Goal: Task Accomplishment & Management: Use online tool/utility

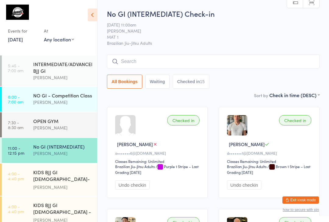
scroll to position [64, 0]
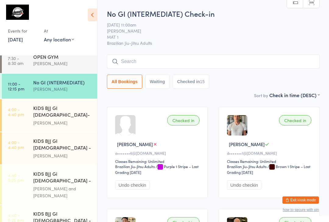
click at [271, 35] on span "MAT 1" at bounding box center [208, 37] width 203 height 6
click at [48, 60] on div "OPEN GYM" at bounding box center [62, 56] width 59 height 7
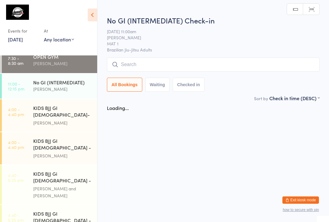
click at [37, 86] on div "No GI (INTERMEDIATE)" at bounding box center [62, 82] width 59 height 7
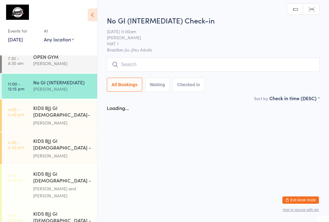
click at [47, 119] on div "[PERSON_NAME]" at bounding box center [62, 122] width 59 height 7
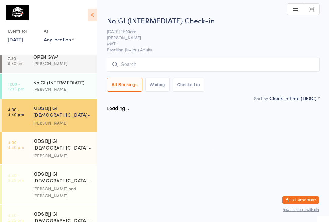
click at [130, 63] on input "search" at bounding box center [213, 65] width 212 height 14
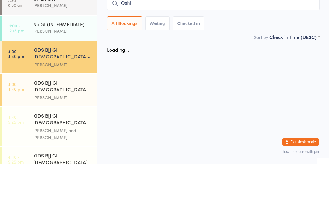
type input "Oshin"
click at [61, 104] on div "KIDS BJJ GI [DEMOGRAPHIC_DATA]- Level 2" at bounding box center [62, 111] width 59 height 15
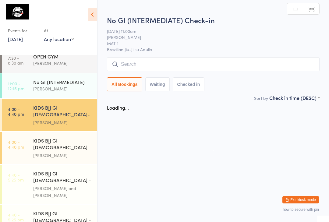
click at [284, 66] on input "search" at bounding box center [213, 65] width 212 height 14
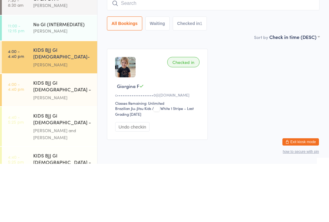
click at [298, 54] on input "search" at bounding box center [213, 61] width 212 height 14
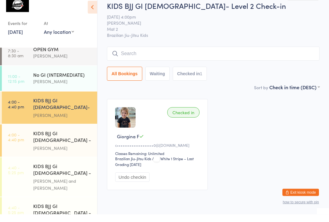
type input "F"
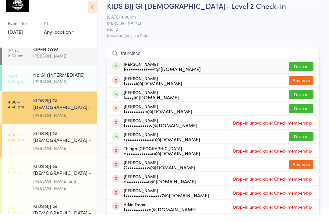
type input "francisco"
click at [305, 71] on button "Drop in" at bounding box center [301, 74] width 24 height 9
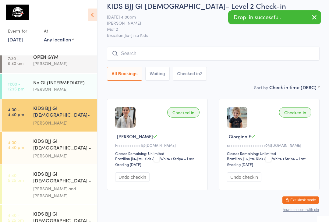
click at [215, 50] on input "search" at bounding box center [213, 54] width 212 height 14
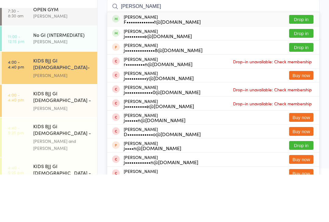
type input "Agustin"
click at [289, 62] on button "Drop in" at bounding box center [301, 66] width 24 height 9
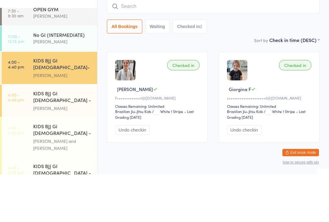
scroll to position [26, 0]
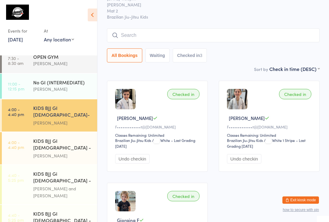
click at [90, 170] on div "KIDS BJJ Gi [DEMOGRAPHIC_DATA] - Level 2" at bounding box center [62, 177] width 59 height 15
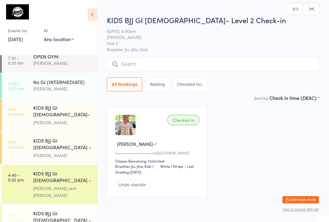
scroll to position [0, 0]
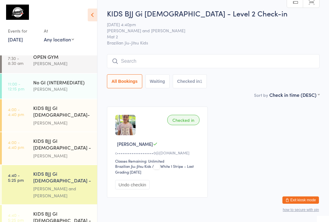
click at [94, 107] on div "KIDS BJJ GI 3-5yo- Level 2 Pedro Barros" at bounding box center [65, 115] width 64 height 32
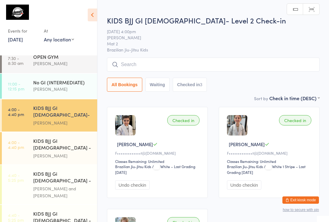
click at [202, 68] on input "search" at bounding box center [213, 65] width 212 height 14
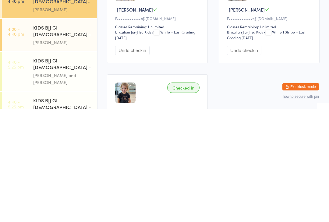
scroll to position [22, 0]
click at [87, 185] on div "[PERSON_NAME] and [PERSON_NAME]" at bounding box center [62, 192] width 59 height 14
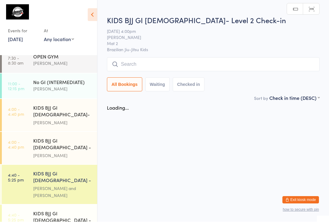
scroll to position [0, 0]
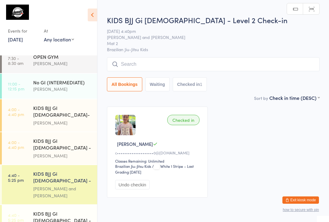
click at [85, 108] on div "KIDS BJJ GI [DEMOGRAPHIC_DATA]- Level 2" at bounding box center [62, 111] width 59 height 15
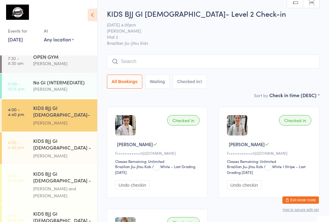
click at [184, 67] on input "search" at bounding box center [213, 61] width 212 height 14
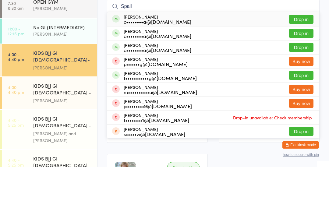
type input "Spall"
click at [157, 89] on div "c••••••••a@[DOMAIN_NAME]" at bounding box center [158, 91] width 68 height 5
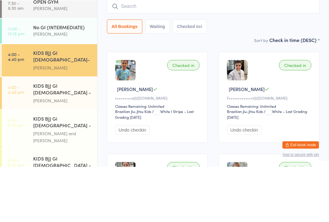
click at [86, 152] on div "[PERSON_NAME]" at bounding box center [62, 155] width 59 height 7
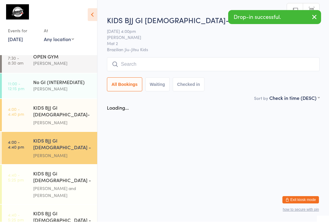
scroll to position [0, 0]
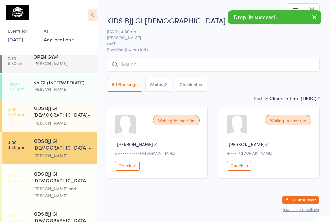
click at [198, 68] on input "search" at bounding box center [213, 65] width 212 height 14
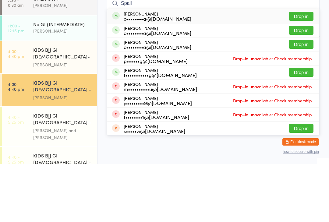
type input "Spall"
click at [156, 74] on div "c••••••••a@[DOMAIN_NAME]" at bounding box center [158, 76] width 68 height 5
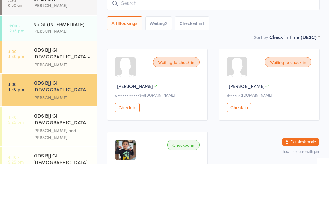
scroll to position [58, 0]
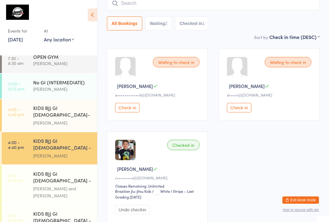
click at [255, 150] on div "Waiting to check in Maya M e••••••••••••9@gmail.com Check in Waiting to check i…" at bounding box center [212, 135] width 223 height 185
click at [123, 2] on input "search" at bounding box center [213, 3] width 212 height 14
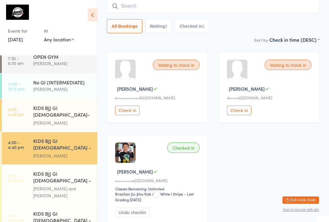
scroll to position [55, 0]
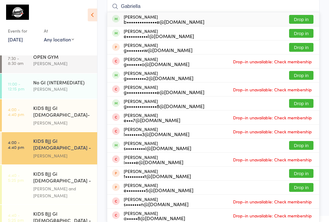
type input "Gabriella"
click at [305, 16] on button "Drop in" at bounding box center [301, 19] width 24 height 9
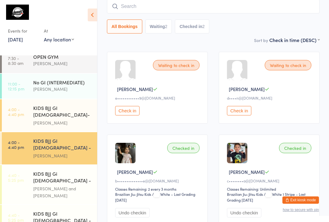
click at [137, 10] on input "search" at bounding box center [213, 6] width 212 height 14
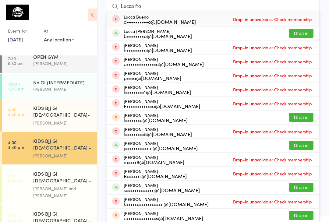
type input "Lucca fro"
click at [304, 36] on button "Drop in" at bounding box center [301, 33] width 24 height 9
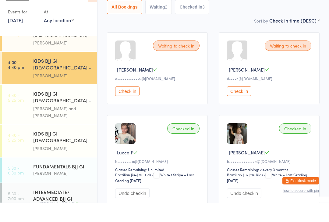
scroll to position [124, 0]
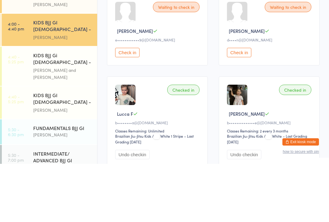
click at [63, 165] on div "[PERSON_NAME]" at bounding box center [62, 168] width 59 height 7
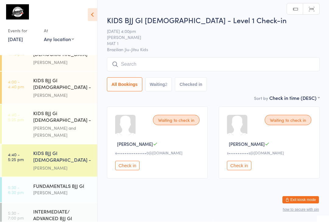
scroll to position [0, 0]
click at [148, 64] on input "search" at bounding box center [213, 65] width 212 height 14
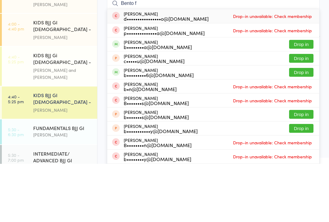
type input "Bento f"
click at [298, 98] on button "Drop in" at bounding box center [301, 102] width 24 height 9
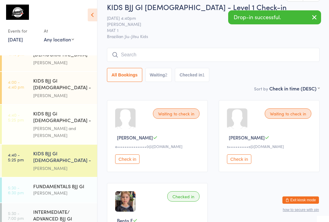
scroll to position [7, 0]
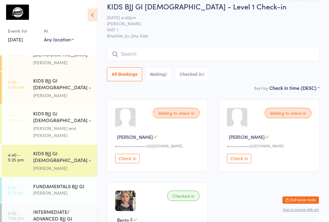
click at [180, 53] on input "search" at bounding box center [213, 54] width 212 height 14
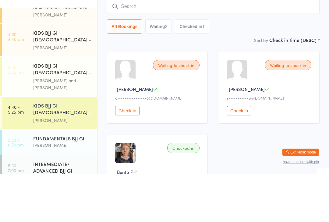
click at [69, 77] on div "KIDS BJJ GI [DEMOGRAPHIC_DATA] - Level 1" at bounding box center [62, 84] width 59 height 15
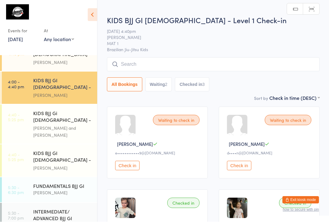
scroll to position [0, 0]
click at [174, 62] on input "search" at bounding box center [213, 64] width 212 height 14
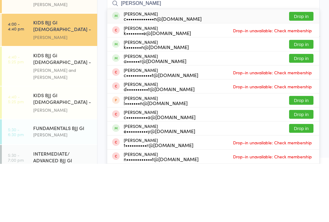
type input "Harvey cow"
click at [299, 70] on button "Drop in" at bounding box center [301, 74] width 24 height 9
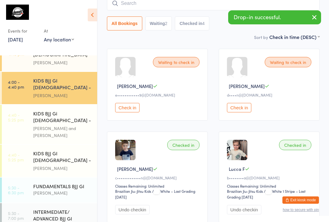
click at [68, 150] on div "KIDS BJJ GI [DEMOGRAPHIC_DATA] - Level 1" at bounding box center [62, 157] width 59 height 15
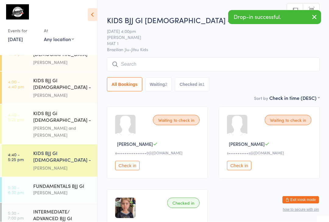
scroll to position [0, 0]
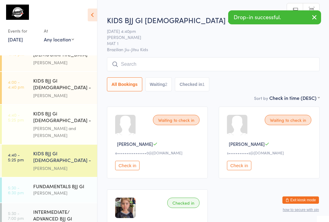
click at [157, 64] on input "search" at bounding box center [213, 64] width 212 height 14
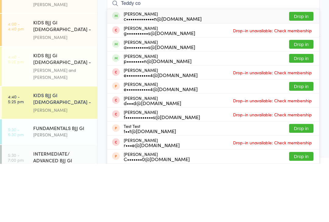
type input "Teddy co"
click at [297, 70] on button "Drop in" at bounding box center [301, 74] width 24 height 9
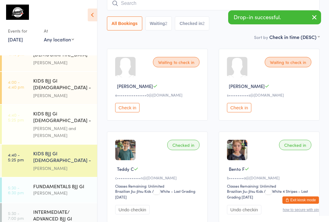
click at [69, 77] on div "KIDS BJJ GI [DEMOGRAPHIC_DATA] - Level 1" at bounding box center [62, 84] width 59 height 15
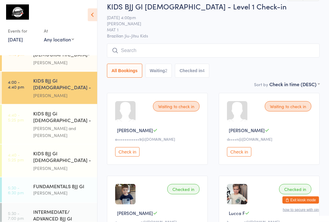
scroll to position [14, 0]
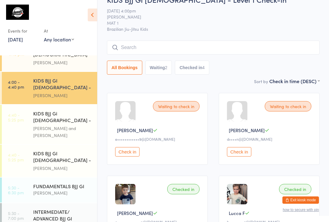
click at [178, 47] on input "search" at bounding box center [213, 47] width 212 height 14
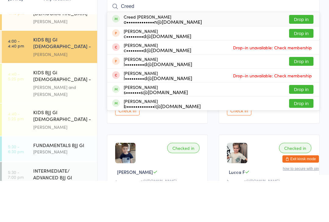
type input "Creed"
click at [172, 60] on div "o•••••••••••••n@[DOMAIN_NAME]" at bounding box center [163, 62] width 78 height 5
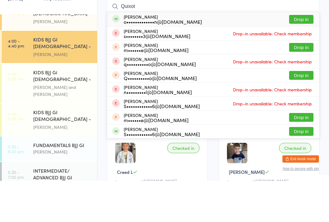
type input "Quixot"
click at [150, 53] on div "Quixote Luckman o•••••••••••••n@gmail.com Drop in" at bounding box center [213, 60] width 212 height 14
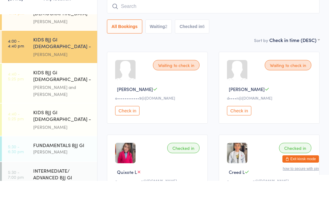
click at [25, 105] on link "4:40 - 5:25 pm KIDS BJJ Gi 6-8yo - Level 2 Felipe Koury and Jeremy Radovcic" at bounding box center [49, 124] width 95 height 39
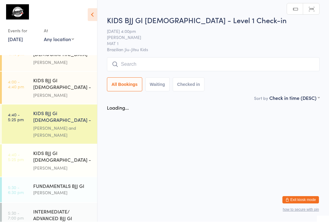
scroll to position [0, 0]
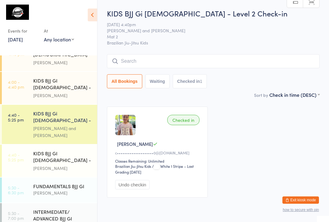
click at [145, 52] on div "KIDS BJJ Gi 6-8yo - Level 2 Check-in 13 Oct 4:40pm Felipe Koury and Jeremy Rado…" at bounding box center [213, 49] width 212 height 83
click at [136, 67] on input "search" at bounding box center [213, 61] width 212 height 14
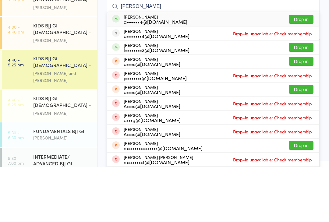
type input "Parker-Rae"
click at [305, 70] on button "Drop in" at bounding box center [301, 74] width 24 height 9
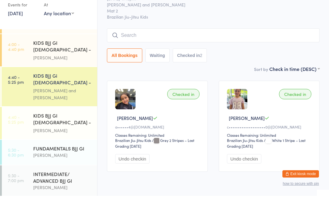
scroll to position [135, 0]
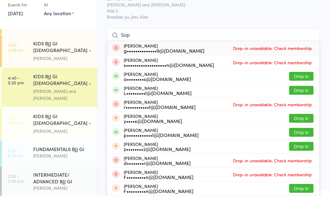
type input "Sop"
click at [296, 112] on button "Drop in" at bounding box center [301, 116] width 24 height 9
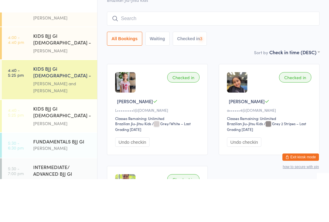
scroll to position [124, 0]
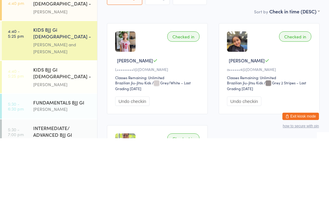
click at [158, 159] on div "Classes Remaining: Unlimited" at bounding box center [158, 161] width 86 height 5
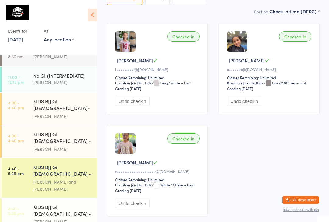
scroll to position [65, 0]
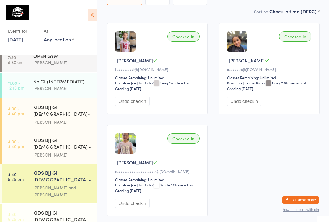
click at [63, 111] on div "KIDS BJJ GI [DEMOGRAPHIC_DATA]- Level 2" at bounding box center [62, 110] width 59 height 15
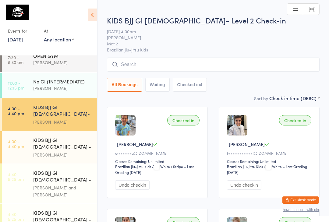
click at [258, 62] on input "search" at bounding box center [213, 65] width 212 height 14
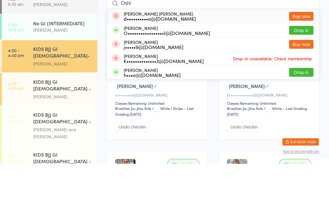
type input "Oshi"
click at [306, 84] on button "Drop in" at bounding box center [301, 88] width 24 height 9
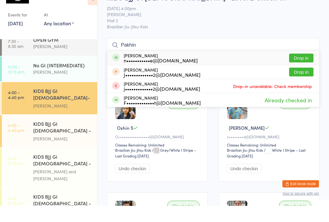
type input "Pakhin"
click at [299, 70] on button "Drop in" at bounding box center [301, 74] width 24 height 9
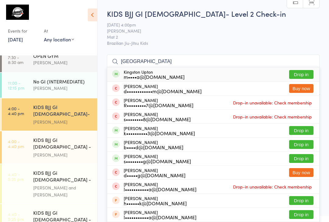
type input "Kingston"
click at [298, 71] on button "Drop in" at bounding box center [301, 74] width 24 height 9
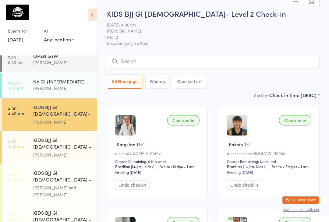
click at [131, 61] on input "search" at bounding box center [213, 61] width 212 height 14
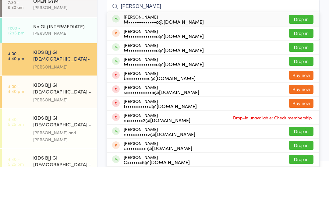
type input "Coleman"
click at [302, 70] on button "Drop in" at bounding box center [301, 74] width 24 height 9
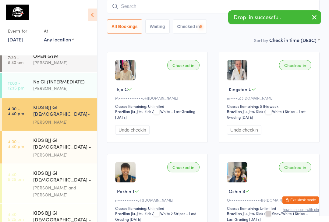
click at [135, 6] on input "search" at bounding box center [213, 6] width 212 height 14
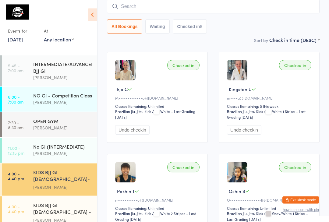
scroll to position [0, 0]
click at [73, 70] on div "INTERMEDIATE/ADVANCED BJJ GI" at bounding box center [62, 67] width 59 height 13
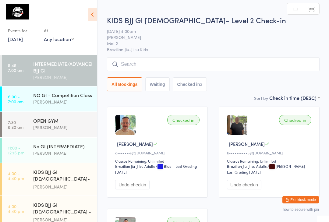
scroll to position [0, 0]
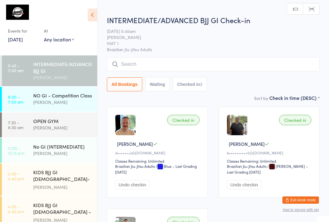
click at [155, 66] on input "search" at bounding box center [213, 64] width 212 height 14
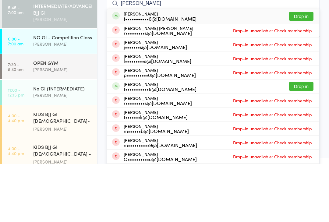
type input "Harper Davies"
click at [302, 70] on button "Drop in" at bounding box center [301, 74] width 24 height 9
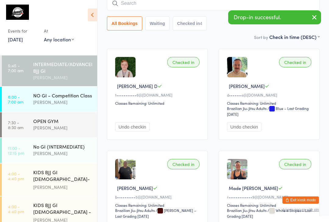
click at [68, 173] on div "KIDS BJJ GI [DEMOGRAPHIC_DATA]- Level 2" at bounding box center [62, 176] width 59 height 15
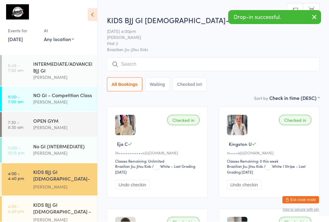
scroll to position [0, 0]
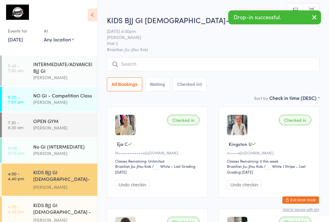
click at [129, 68] on input "search" at bounding box center [213, 64] width 212 height 14
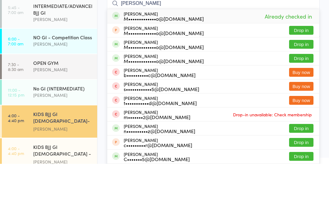
type input "Coleman"
click at [301, 84] on button "Drop in" at bounding box center [301, 88] width 24 height 9
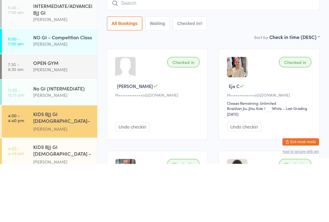
click at [130, 54] on input "search" at bounding box center [213, 61] width 212 height 14
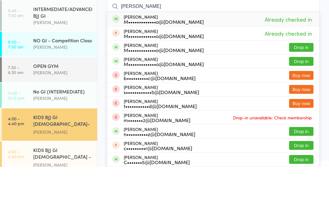
type input "Coleman"
click at [299, 98] on button "Drop in" at bounding box center [301, 102] width 24 height 9
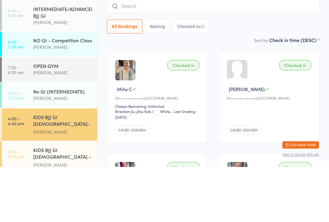
type input "M"
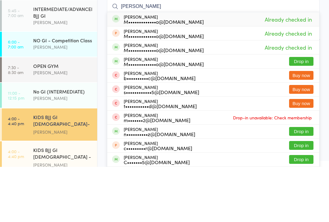
type input "Coleman"
click at [298, 112] on button "Drop in" at bounding box center [301, 116] width 24 height 9
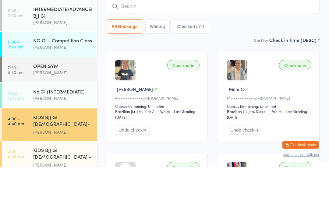
scroll to position [55, 0]
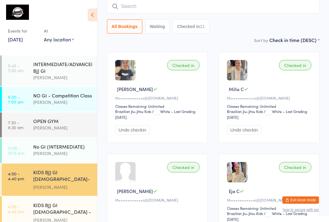
click at [138, 10] on input "search" at bounding box center [213, 6] width 212 height 14
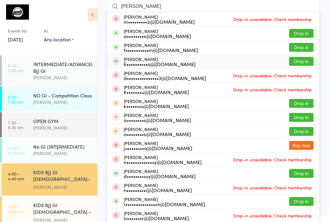
type input "Isabell"
click at [162, 65] on div "E••••••••••o@[DOMAIN_NAME]" at bounding box center [160, 64] width 72 height 5
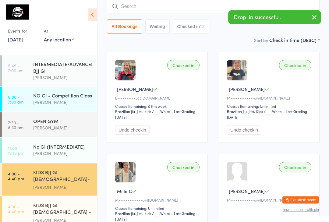
click at [192, 66] on div "Checked in" at bounding box center [183, 65] width 32 height 10
click at [157, 4] on input "search" at bounding box center [213, 7] width 212 height 14
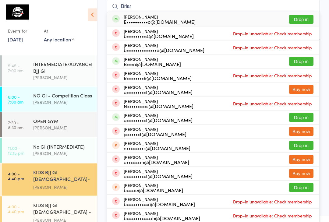
type input "Briar"
click at [181, 19] on div "E••••••••••o@[DOMAIN_NAME]" at bounding box center [160, 21] width 72 height 5
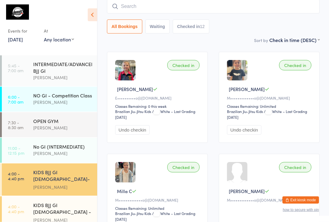
scroll to position [55, 0]
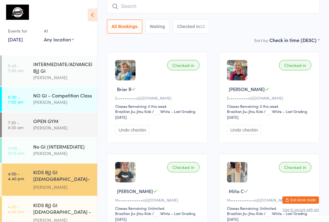
click at [154, 11] on input "search" at bounding box center [213, 6] width 212 height 14
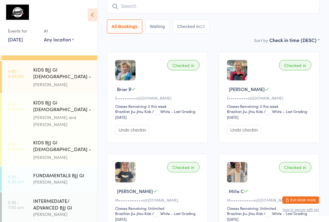
click at [78, 81] on div "[PERSON_NAME]" at bounding box center [62, 84] width 59 height 7
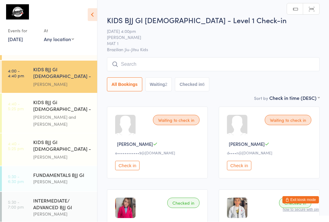
scroll to position [0, 0]
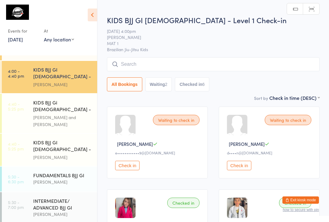
click at [196, 62] on input "search" at bounding box center [213, 64] width 212 height 14
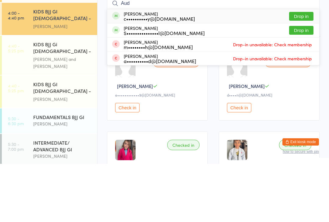
type input "Aud"
click at [304, 70] on button "Drop in" at bounding box center [301, 74] width 24 height 9
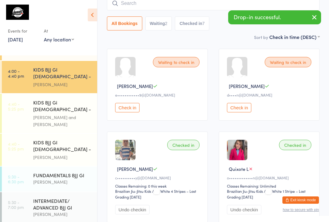
click at [180, 6] on input "search" at bounding box center [213, 3] width 212 height 14
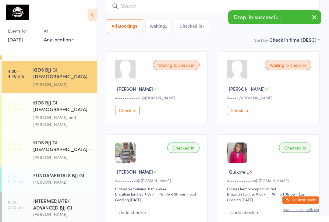
scroll to position [55, 0]
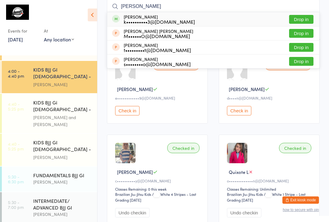
type input "Ott"
click at [212, 20] on div "Otto King k••••••••••3@gmail.com Drop in" at bounding box center [213, 19] width 212 height 14
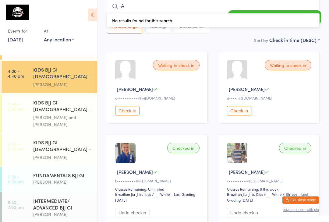
type input "Al"
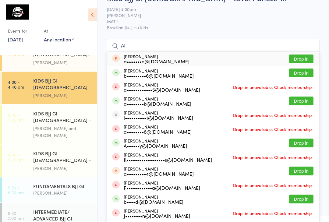
scroll to position [16, 0]
click at [66, 125] on div "[PERSON_NAME] and [PERSON_NAME]" at bounding box center [62, 132] width 59 height 14
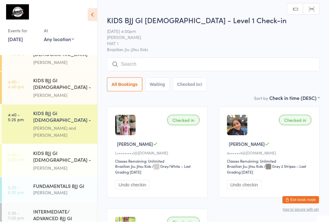
scroll to position [0, 0]
click at [280, 66] on input "search" at bounding box center [213, 64] width 212 height 14
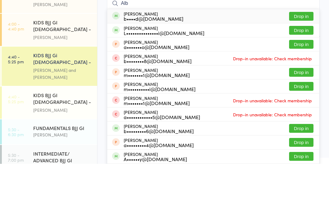
type input "Alb"
click at [171, 67] on div "Albie King b••••d@gmail.com Drop in" at bounding box center [213, 74] width 212 height 14
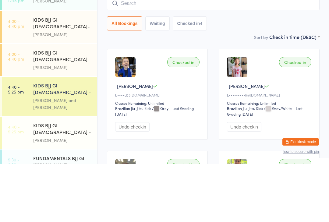
scroll to position [89, 0]
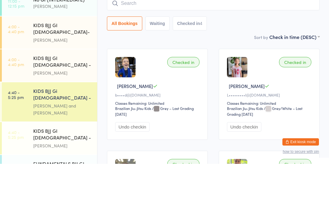
click at [37, 95] on div "[PERSON_NAME]" at bounding box center [62, 98] width 59 height 7
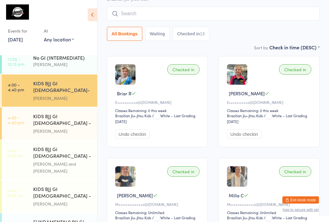
scroll to position [51, 0]
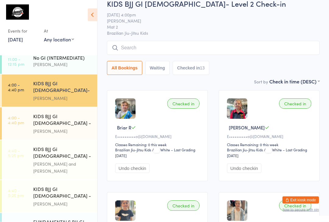
click at [232, 55] on input "search" at bounding box center [213, 48] width 212 height 14
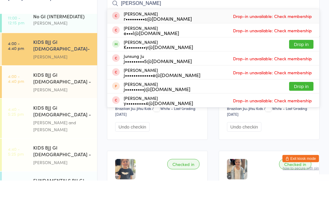
type input "Jude"
click at [305, 82] on button "Drop in" at bounding box center [301, 86] width 24 height 9
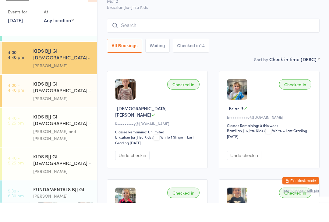
scroll to position [102, 0]
click at [72, 100] on div "KIDS BJJ GI [DEMOGRAPHIC_DATA] - Level 1" at bounding box center [62, 107] width 59 height 15
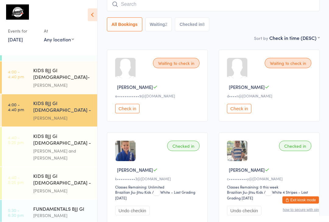
scroll to position [57, 0]
click at [38, 66] on div "KIDS BJJ GI 3-5yo- Level 2 Pedro Barros" at bounding box center [65, 77] width 64 height 32
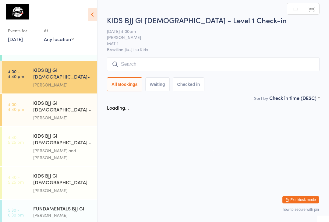
scroll to position [0, 0]
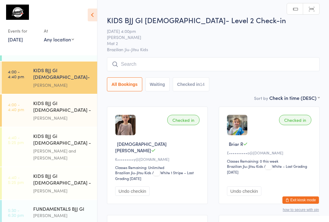
click at [133, 64] on input "search" at bounding box center [213, 64] width 212 height 14
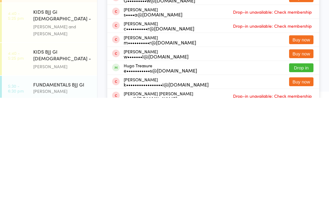
scroll to position [24, 0]
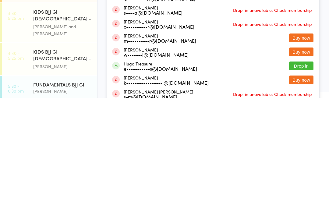
type input "Hug"
click at [296, 186] on button "Drop in" at bounding box center [301, 190] width 24 height 9
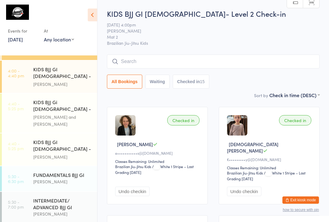
scroll to position [135, 0]
click at [67, 99] on div "KIDS BJJ Gi [DEMOGRAPHIC_DATA] - Level 2" at bounding box center [62, 106] width 59 height 15
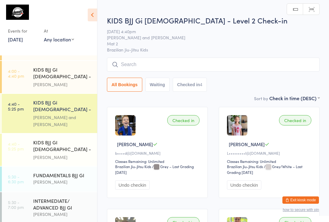
click at [74, 139] on div "KIDS BJJ GI [DEMOGRAPHIC_DATA] - Level 1" at bounding box center [62, 146] width 59 height 15
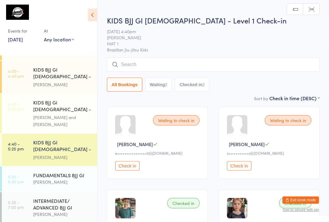
click at [174, 69] on input "search" at bounding box center [213, 65] width 212 height 14
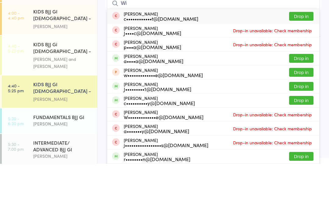
type input "W"
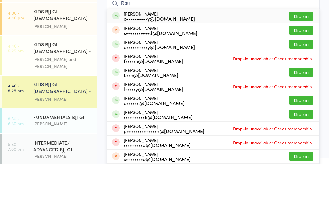
type input "Rou"
click at [298, 98] on button "Drop in" at bounding box center [301, 102] width 24 height 9
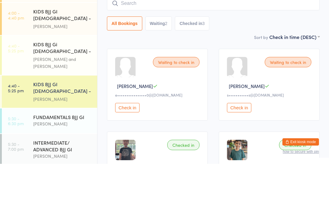
scroll to position [58, 0]
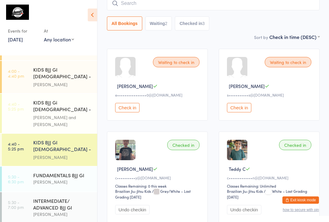
click at [178, 9] on input "search" at bounding box center [213, 3] width 212 height 14
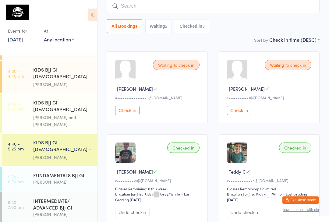
scroll to position [55, 0]
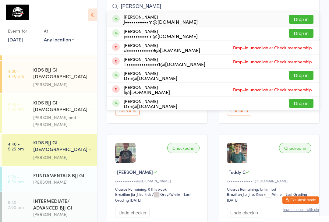
type input "Lawless"
click at [303, 33] on button "Drop in" at bounding box center [301, 33] width 24 height 9
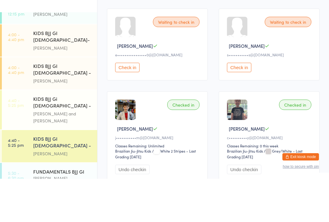
scroll to position [96, 0]
click at [66, 73] on div "KIDS BJJ GI [DEMOGRAPHIC_DATA]- Level 2" at bounding box center [62, 80] width 59 height 15
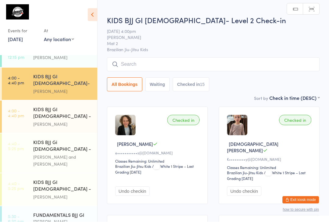
scroll to position [0, 0]
click at [146, 66] on input "search" at bounding box center [213, 64] width 212 height 14
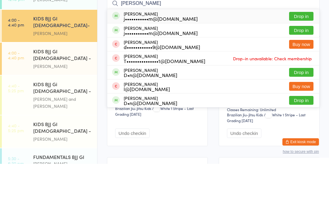
type input "Lawless"
click at [305, 70] on button "Drop in" at bounding box center [301, 74] width 24 height 9
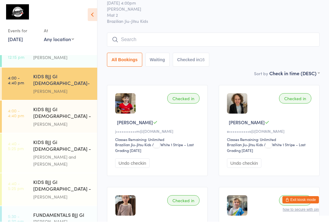
scroll to position [22, 0]
click at [296, 45] on input "search" at bounding box center [213, 40] width 212 height 14
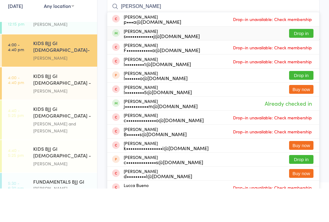
type input "Luca p"
click at [117, 63] on span at bounding box center [116, 67] width 8 height 8
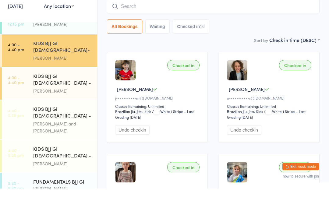
scroll to position [55, 0]
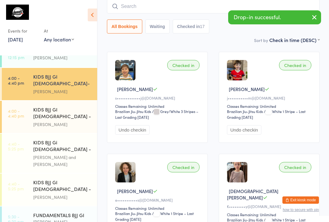
click at [128, 8] on input "search" at bounding box center [213, 6] width 212 height 14
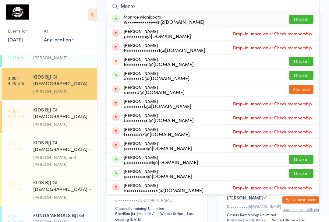
type input "Monro"
click at [304, 21] on button "Drop in" at bounding box center [301, 19] width 24 height 9
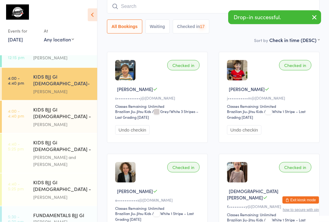
scroll to position [55, 0]
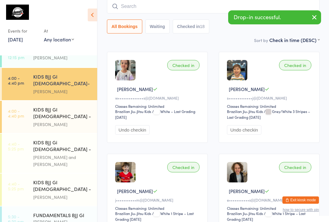
click at [169, 13] on input "search" at bounding box center [213, 6] width 212 height 14
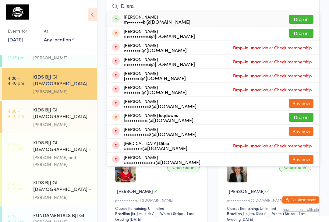
type input "Dilara"
click at [304, 18] on button "Drop in" at bounding box center [301, 19] width 24 height 9
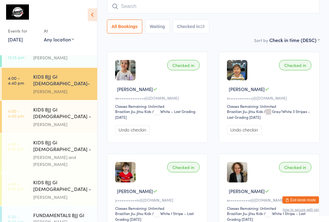
scroll to position [55, 0]
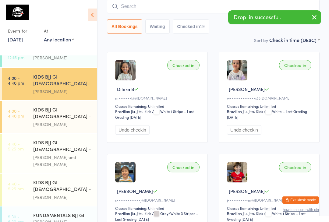
click at [311, 17] on icon "button" at bounding box center [313, 17] width 7 height 8
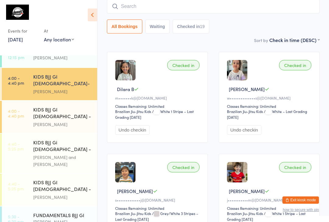
click at [121, 26] on button "All Bookings" at bounding box center [124, 26] width 35 height 14
click at [86, 154] on div "[PERSON_NAME] and [PERSON_NAME]" at bounding box center [62, 161] width 59 height 14
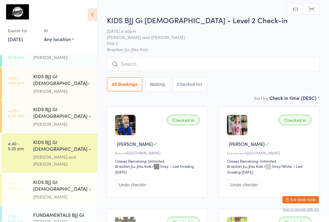
scroll to position [0, 0]
click at [77, 121] on div "[PERSON_NAME]" at bounding box center [62, 124] width 59 height 7
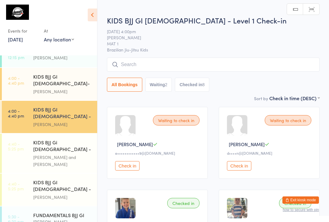
click at [75, 80] on div "KIDS BJJ GI [DEMOGRAPHIC_DATA]- Level 2" at bounding box center [62, 80] width 59 height 15
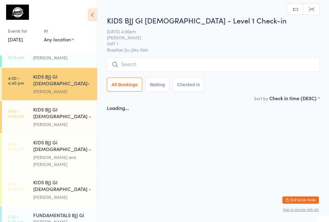
click at [177, 71] on input "search" at bounding box center [213, 65] width 212 height 14
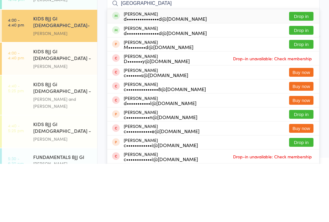
type input "Carlisle"
click at [309, 84] on button "Drop in" at bounding box center [301, 88] width 24 height 9
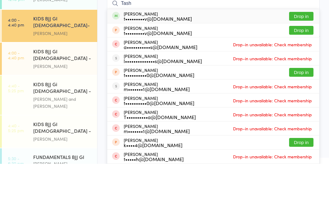
type input "Tash"
click at [302, 70] on button "Drop in" at bounding box center [301, 74] width 24 height 9
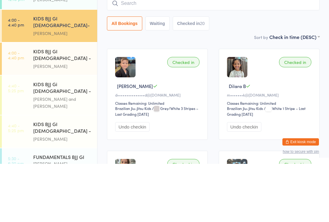
scroll to position [58, 0]
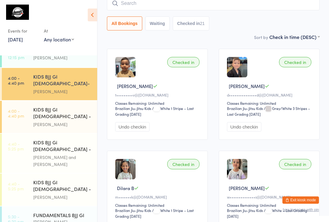
click at [145, 5] on input "search" at bounding box center [213, 3] width 212 height 14
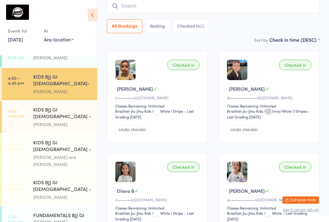
scroll to position [55, 0]
type input "Poppy"
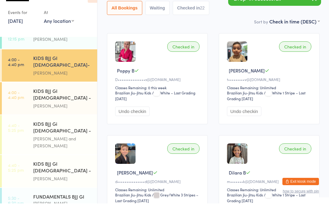
click at [187, 60] on div "Checked in" at bounding box center [183, 65] width 32 height 10
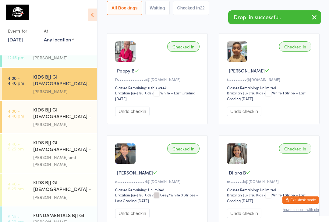
click at [186, 48] on div "Checked in" at bounding box center [183, 46] width 32 height 10
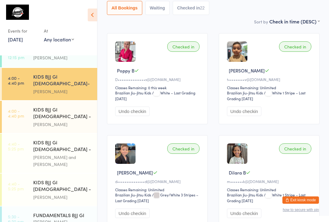
click at [131, 10] on button "All Bookings" at bounding box center [124, 8] width 35 height 14
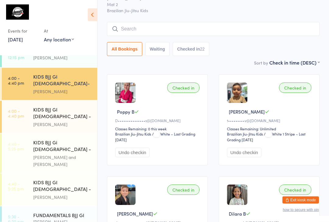
scroll to position [28, 0]
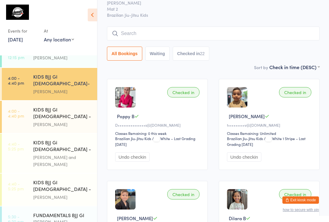
click at [147, 37] on input "search" at bounding box center [213, 33] width 212 height 14
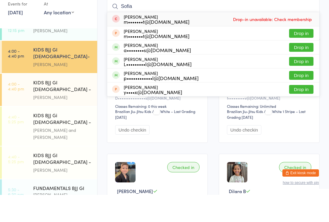
type input "Sofia"
click at [164, 46] on div "m•••••••t@[DOMAIN_NAME]" at bounding box center [157, 48] width 66 height 5
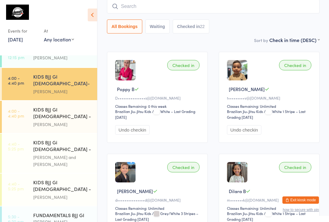
click at [136, 13] on input "search" at bounding box center [213, 6] width 212 height 14
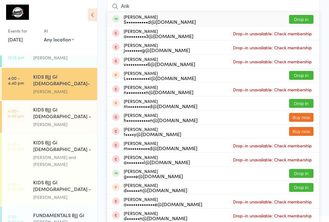
type input "Arik"
click at [307, 17] on button "Drop in" at bounding box center [301, 19] width 24 height 9
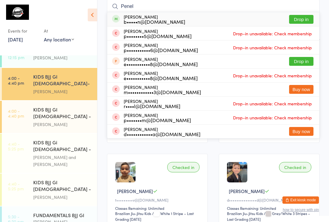
type input "Penel"
click at [303, 21] on button "Drop in" at bounding box center [301, 19] width 24 height 9
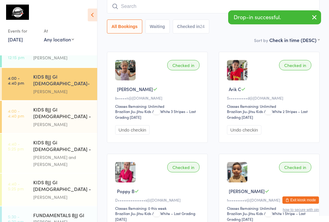
click at [46, 107] on div "KIDS BJJ GI [DEMOGRAPHIC_DATA] - Level 1" at bounding box center [62, 113] width 59 height 15
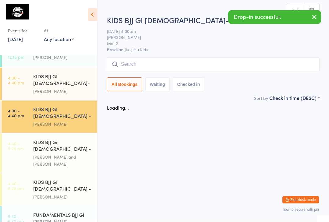
scroll to position [0, 0]
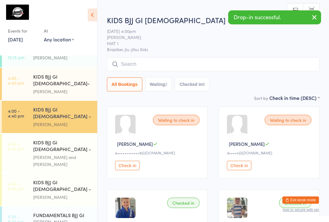
click at [56, 179] on div "KIDS BJJ GI [DEMOGRAPHIC_DATA] - Level 1" at bounding box center [62, 186] width 59 height 15
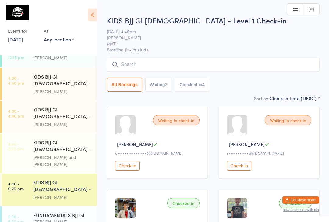
click at [135, 63] on input "search" at bounding box center [213, 65] width 212 height 14
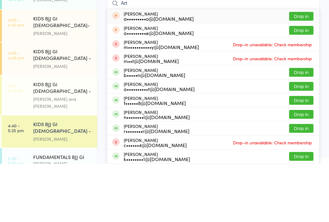
type input "Art"
click at [300, 126] on button "Drop in" at bounding box center [301, 130] width 24 height 9
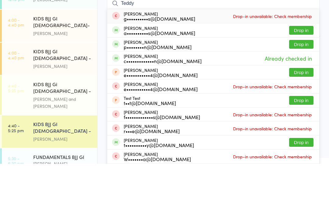
type input "Teddy"
click at [301, 98] on button "Drop in" at bounding box center [301, 102] width 24 height 9
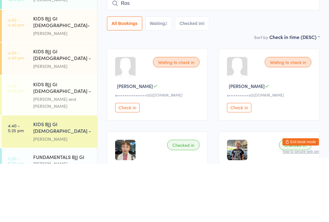
type input "Rose"
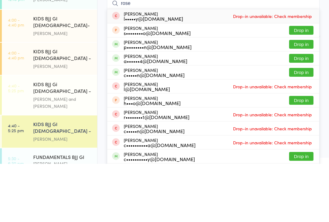
type input "rose"
click at [303, 98] on button "Drop in" at bounding box center [301, 102] width 24 height 9
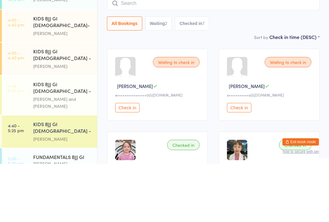
scroll to position [58, 0]
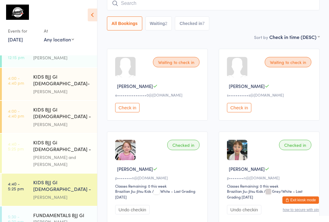
click at [138, 6] on input "search" at bounding box center [213, 3] width 212 height 14
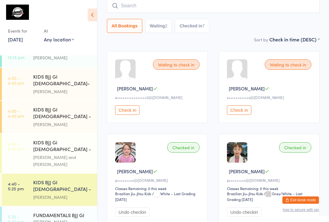
scroll to position [55, 0]
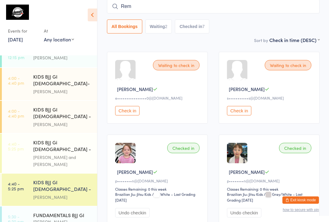
type input "Remy"
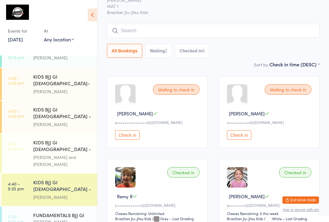
scroll to position [0, 0]
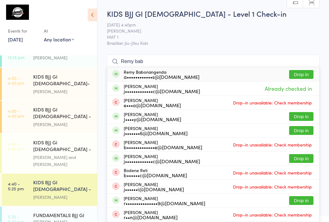
type input "Remy bab"
click at [241, 75] on div "Remy Babonangenda a••••••••••••s@hotmail.com Drop in" at bounding box center [213, 74] width 212 height 14
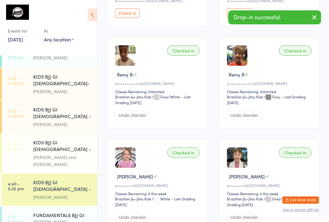
scroll to position [148, 0]
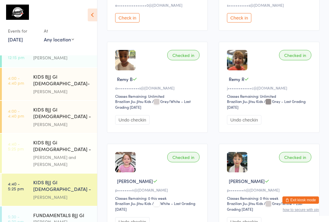
click at [70, 134] on div "KIDS BJJ Gi [DEMOGRAPHIC_DATA] - Level 2 [PERSON_NAME] and [PERSON_NAME]" at bounding box center [65, 153] width 64 height 39
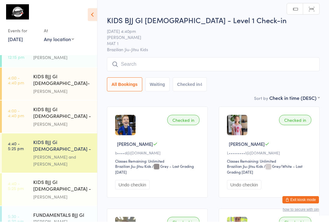
scroll to position [0, 0]
click at [65, 107] on div "KIDS BJJ GI [DEMOGRAPHIC_DATA] - Level 1" at bounding box center [62, 113] width 59 height 15
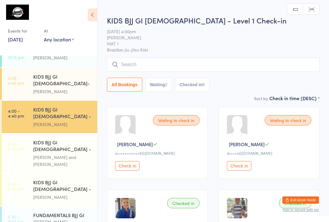
click at [215, 64] on input "search" at bounding box center [213, 65] width 212 height 14
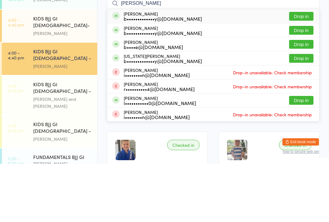
type input "Dunleavy"
click at [302, 98] on button "Drop in" at bounding box center [301, 102] width 24 height 9
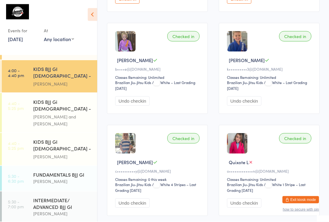
scroll to position [135, 0]
click at [79, 99] on div "KIDS BJJ Gi [DEMOGRAPHIC_DATA] - Level 2" at bounding box center [62, 106] width 59 height 15
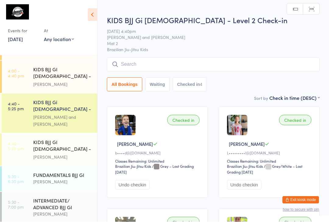
scroll to position [0, 0]
click at [59, 154] on div "[PERSON_NAME]" at bounding box center [62, 157] width 59 height 7
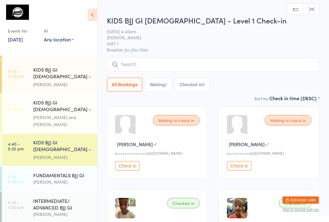
click at [186, 65] on input "search" at bounding box center [213, 65] width 212 height 14
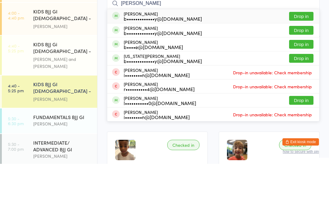
type input "Dunleavy"
click at [298, 84] on button "Drop in" at bounding box center [301, 88] width 24 height 9
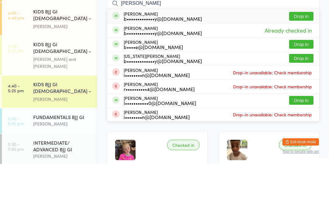
type input "Dunleavy"
click at [304, 112] on button "Drop in" at bounding box center [301, 116] width 24 height 9
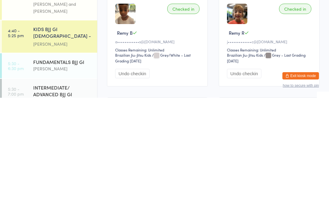
scroll to position [8, 0]
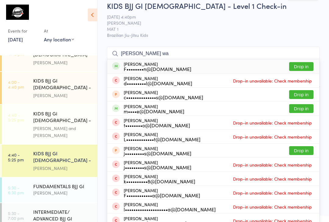
type input "Lucas wa"
click at [140, 66] on div "F••••••••n@[DOMAIN_NAME]" at bounding box center [158, 68] width 68 height 5
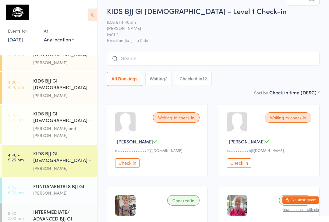
scroll to position [0, 0]
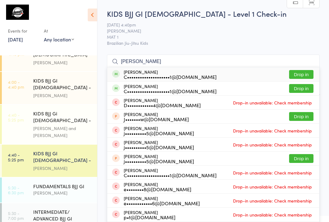
type input "Edwards"
click at [303, 75] on button "Drop in" at bounding box center [301, 74] width 24 height 9
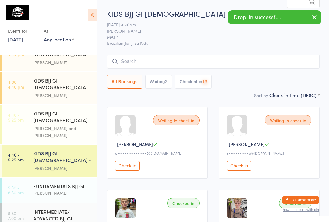
click at [180, 61] on input "search" at bounding box center [213, 61] width 212 height 14
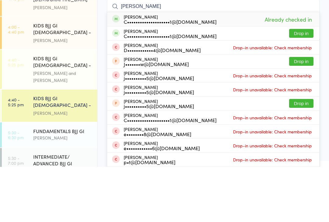
type input "Edwards"
click at [304, 84] on button "Drop in" at bounding box center [301, 88] width 24 height 9
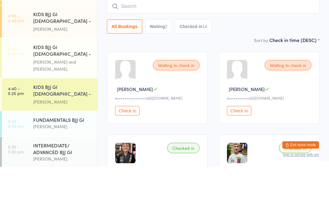
scroll to position [135, 0]
click at [36, 172] on div "FUNDAMENTALS BJJ GI" at bounding box center [62, 175] width 59 height 7
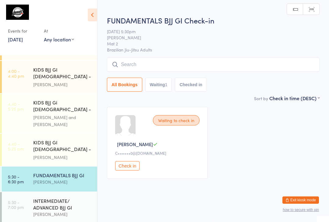
scroll to position [6, 0]
click at [39, 197] on div "INTERMEDIATE/ ADVANCED BJJ GI" at bounding box center [62, 203] width 59 height 13
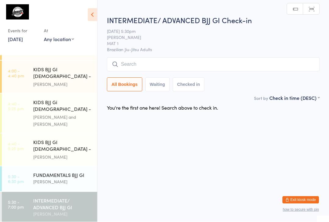
click at [128, 67] on input "search" at bounding box center [213, 65] width 212 height 14
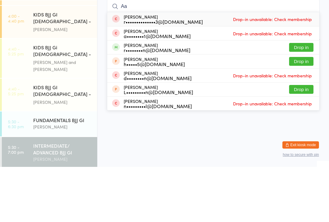
type input "Aa"
click at [292, 98] on button "Drop in" at bounding box center [301, 102] width 24 height 9
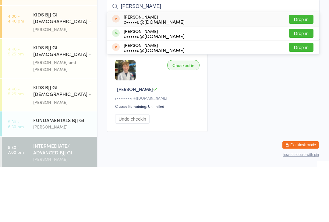
type input "Wu"
click at [306, 84] on button "Drop in" at bounding box center [301, 88] width 24 height 9
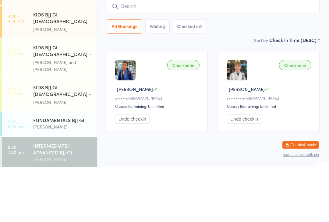
click at [50, 114] on div "[PERSON_NAME] and [PERSON_NAME]" at bounding box center [62, 121] width 59 height 14
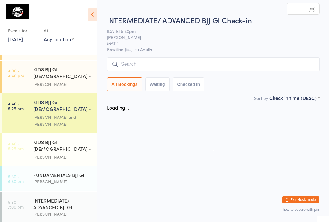
scroll to position [0, 0]
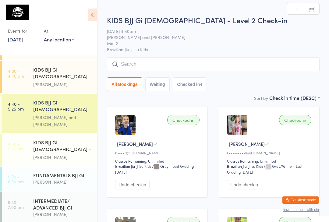
click at [131, 66] on input "search" at bounding box center [213, 64] width 212 height 14
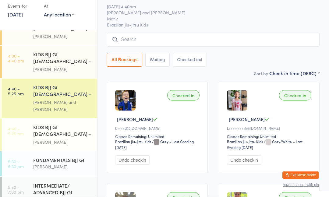
scroll to position [124, 0]
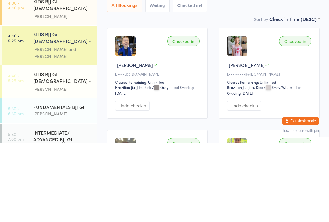
click at [50, 145] on div "KIDS BJJ GI 6-8yo - Level 1 Matheus Bohrer" at bounding box center [65, 161] width 64 height 32
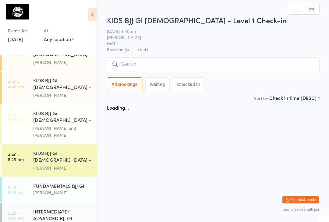
scroll to position [0, 0]
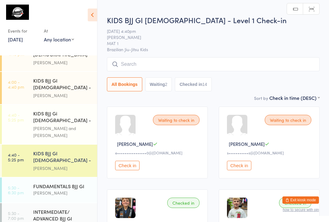
click at [123, 65] on input "search" at bounding box center [213, 64] width 212 height 14
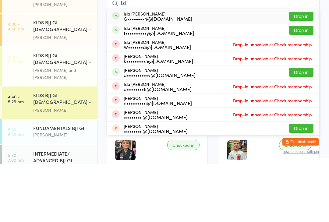
type input "Isl"
click at [304, 70] on button "Drop in" at bounding box center [301, 74] width 24 height 9
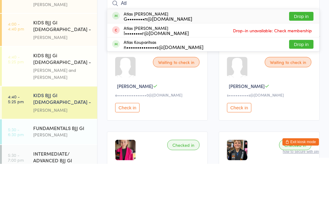
type input "Atl"
click at [299, 70] on button "Drop in" at bounding box center [301, 74] width 24 height 9
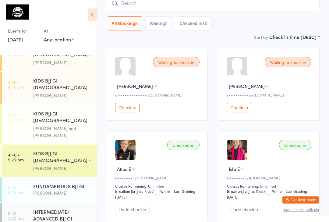
scroll to position [58, 0]
click at [119, 8] on input "search" at bounding box center [213, 3] width 212 height 14
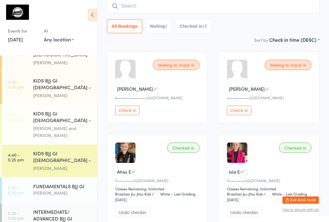
scroll to position [55, 0]
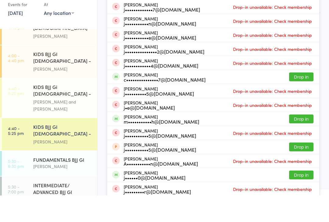
type input "Joseph"
click at [304, 99] on button "Drop in" at bounding box center [301, 103] width 24 height 9
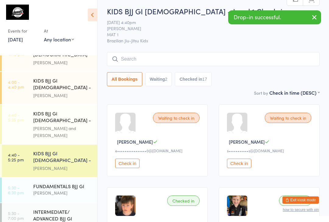
scroll to position [0, 0]
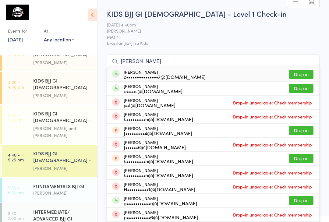
type input "Graci"
click at [303, 72] on button "Drop in" at bounding box center [301, 74] width 24 height 9
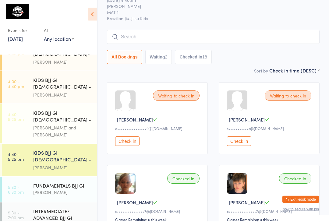
scroll to position [124, 0]
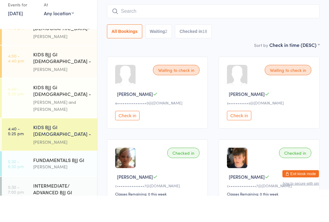
click at [35, 125] on div "[PERSON_NAME] and [PERSON_NAME]" at bounding box center [62, 132] width 59 height 14
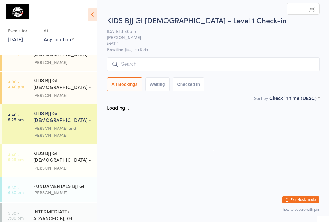
scroll to position [0, 0]
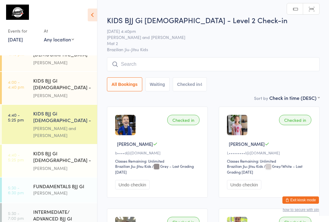
click at [175, 64] on input "search" at bounding box center [213, 64] width 212 height 14
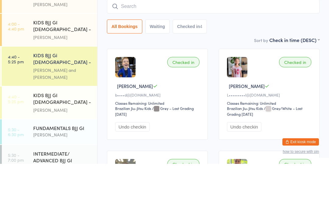
type input "R"
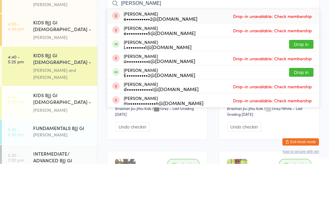
type input "[PERSON_NAME]"
click at [300, 98] on button "Drop in" at bounding box center [301, 102] width 24 height 9
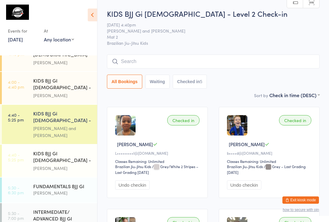
click at [184, 54] on div "KIDS BJJ Gi 6-8yo - Level 2 Check-in 13 Oct 4:40pm Felipe Koury and Jeremy Rado…" at bounding box center [213, 50] width 212 height 83
click at [207, 60] on input "search" at bounding box center [213, 61] width 212 height 14
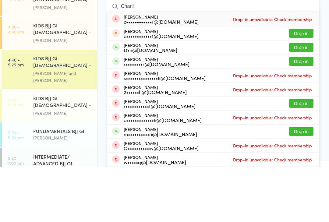
type input "Charlie"
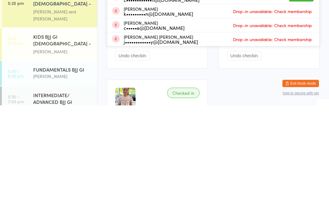
scroll to position [117, 0]
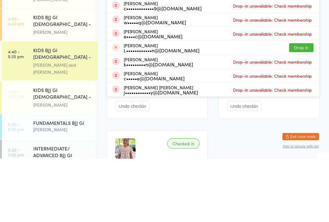
click at [56, 110] on div "KIDS BJJ Gi [DEMOGRAPHIC_DATA] - Level 2" at bounding box center [62, 117] width 59 height 15
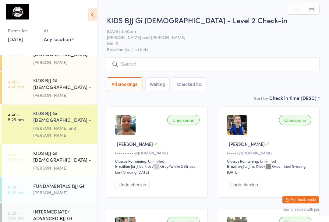
scroll to position [0, 0]
click at [75, 165] on div "[PERSON_NAME]" at bounding box center [62, 168] width 59 height 7
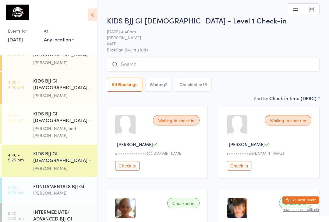
click at [175, 58] on input "search" at bounding box center [213, 65] width 212 height 14
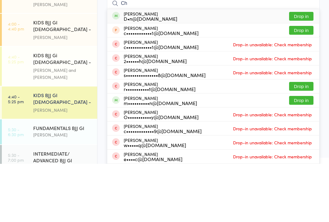
type input "C"
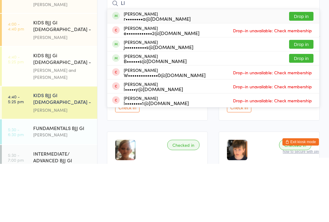
type input "L"
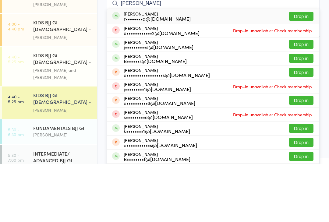
type input "Ellis"
click at [156, 117] on div "B••••••s@[DOMAIN_NAME]" at bounding box center [155, 119] width 63 height 5
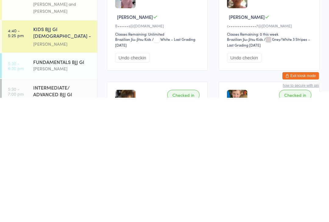
scroll to position [86, 0]
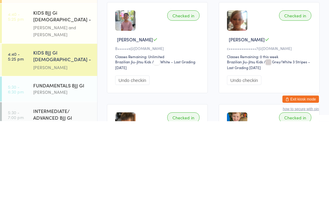
click at [185, 111] on div "Checked in" at bounding box center [183, 116] width 32 height 10
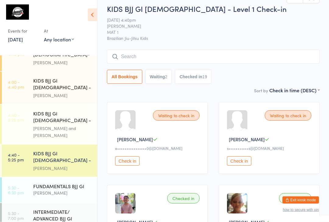
scroll to position [0, 0]
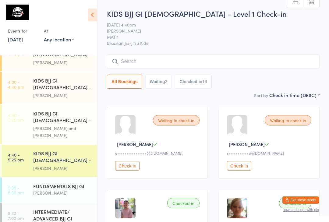
click at [73, 125] on div "[PERSON_NAME] and [PERSON_NAME]" at bounding box center [62, 132] width 59 height 14
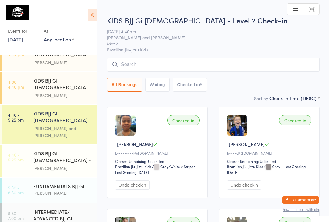
click at [164, 61] on input "search" at bounding box center [213, 65] width 212 height 14
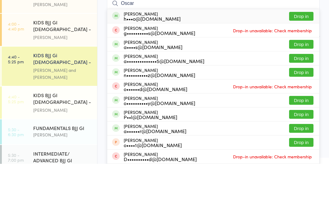
type input "Oscar"
click at [303, 98] on button "Drop in" at bounding box center [301, 102] width 24 height 9
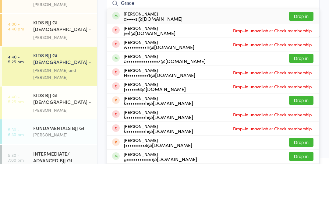
type input "Grace"
click at [298, 70] on button "Drop in" at bounding box center [301, 74] width 24 height 9
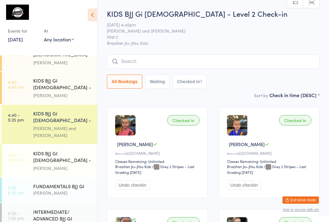
click at [53, 165] on div "[PERSON_NAME]" at bounding box center [62, 168] width 59 height 7
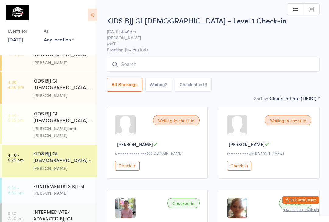
click at [251, 63] on input "search" at bounding box center [213, 65] width 212 height 14
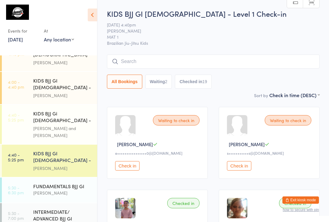
click at [244, 59] on input "search" at bounding box center [213, 61] width 212 height 14
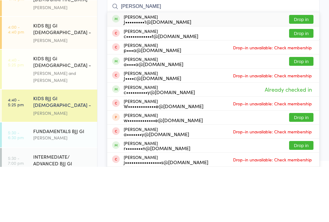
type input "William d"
click at [303, 70] on button "Drop in" at bounding box center [301, 74] width 24 height 9
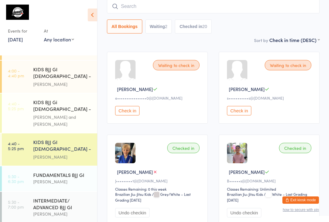
scroll to position [135, 0]
click at [32, 94] on link "4:40 - 5:25 pm KIDS BJJ Gi 6-8yo - Level 2 Felipe Koury and Jeremy Radovcic" at bounding box center [49, 113] width 95 height 39
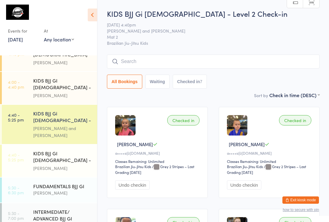
click at [124, 59] on input "search" at bounding box center [213, 61] width 212 height 14
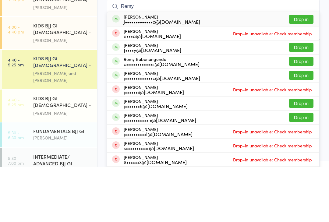
type input "Remy"
click at [296, 70] on button "Drop in" at bounding box center [301, 74] width 24 height 9
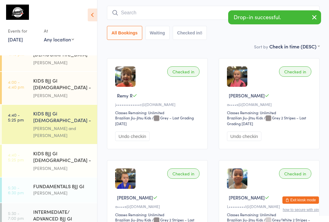
click at [154, 16] on input "search" at bounding box center [213, 13] width 212 height 14
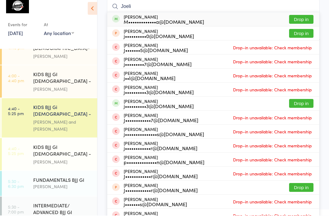
type input "Joeli"
click at [240, 19] on div "Joeli Kaumaitotoya M•••••••••••••a@live.com.au Drop in" at bounding box center [213, 26] width 212 height 14
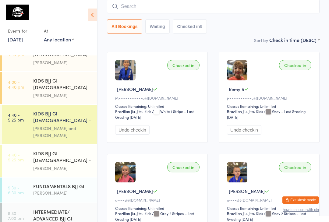
click at [206, 12] on input "search" at bounding box center [213, 6] width 212 height 14
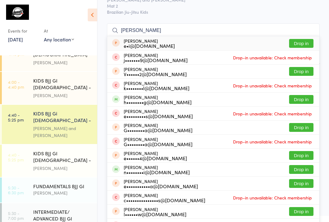
scroll to position [31, 0]
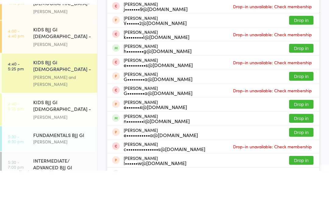
type input "Eli"
click at [306, 95] on button "Drop in" at bounding box center [301, 99] width 24 height 9
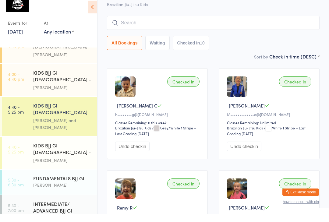
scroll to position [0, 0]
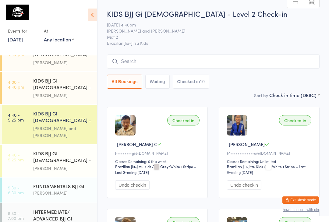
click at [149, 65] on input "search" at bounding box center [213, 61] width 212 height 14
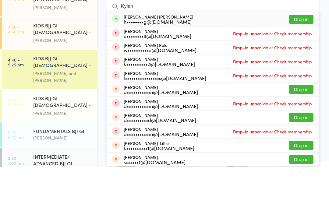
type input "Kylan"
click at [295, 70] on button "Drop in" at bounding box center [301, 74] width 24 height 9
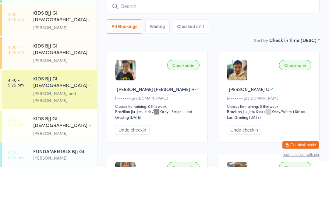
scroll to position [103, 0]
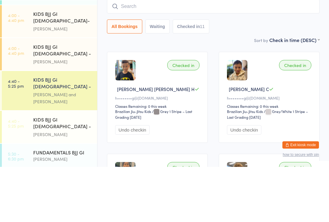
click at [39, 93] on div "KIDS BJJ GI 3-5yo - Level 1 Matheus Bohrer" at bounding box center [65, 109] width 64 height 32
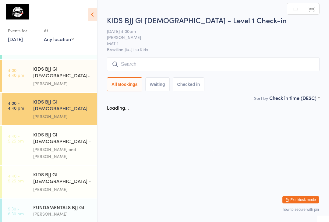
scroll to position [0, 0]
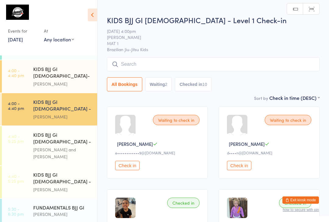
click at [25, 93] on link "4:00 - 4:40 pm KIDS BJJ GI 3-5yo - Level 1 Matheus Bohrer" at bounding box center [49, 109] width 95 height 32
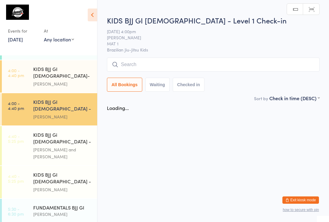
scroll to position [0, 0]
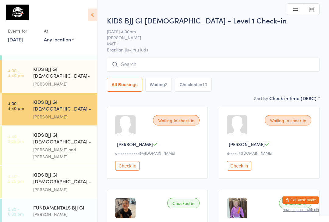
click at [47, 66] on div "KIDS BJJ GI 3-5yo- Level 2 Pedro Barros" at bounding box center [65, 76] width 64 height 32
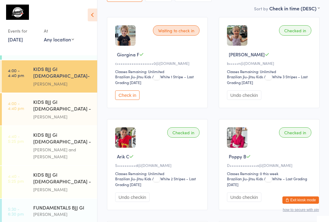
scroll to position [94, 0]
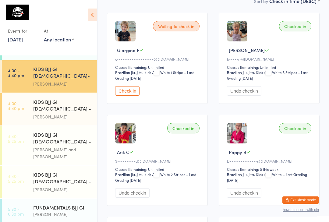
click at [62, 146] on div "[PERSON_NAME] and [PERSON_NAME]" at bounding box center [62, 153] width 59 height 14
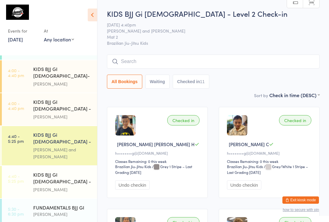
click at [243, 64] on input "search" at bounding box center [213, 61] width 212 height 14
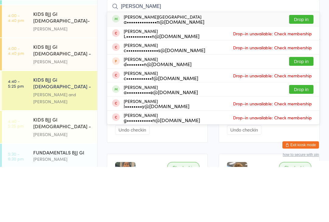
type input "Cassidy"
click at [305, 70] on button "Drop in" at bounding box center [301, 74] width 24 height 9
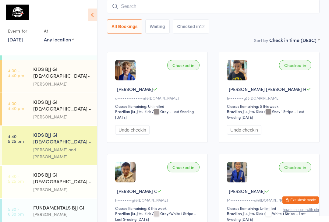
click at [148, 9] on input "search" at bounding box center [213, 6] width 212 height 14
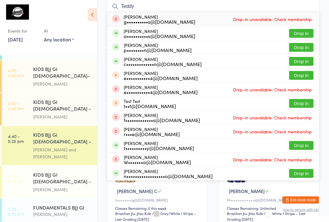
type input "Teddy"
click at [302, 32] on button "Drop in" at bounding box center [301, 33] width 24 height 9
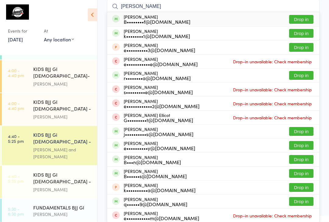
type input "Ellie"
click at [306, 32] on button "Drop in" at bounding box center [301, 33] width 24 height 9
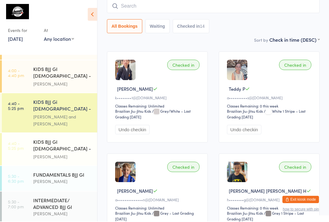
scroll to position [124, 0]
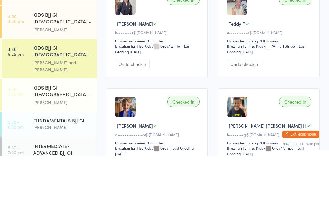
click at [73, 165] on div "[PERSON_NAME]" at bounding box center [62, 168] width 59 height 7
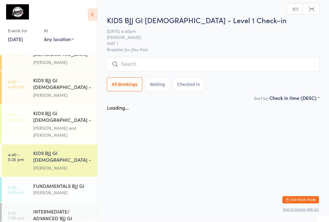
scroll to position [0, 0]
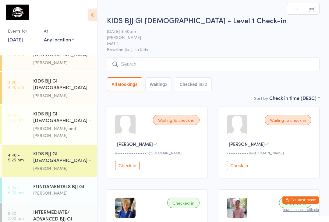
click at [219, 64] on input "search" at bounding box center [213, 64] width 212 height 14
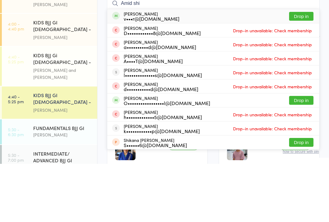
type input "Amid shi"
click at [304, 70] on button "Drop in" at bounding box center [301, 74] width 24 height 9
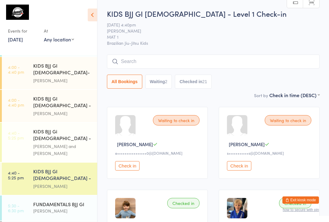
scroll to position [116, 0]
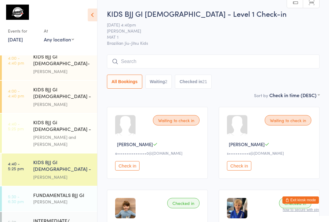
click at [75, 68] on div "[PERSON_NAME]" at bounding box center [62, 71] width 59 height 7
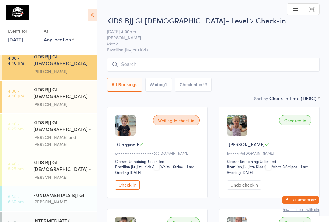
click at [169, 63] on input "search" at bounding box center [213, 65] width 212 height 14
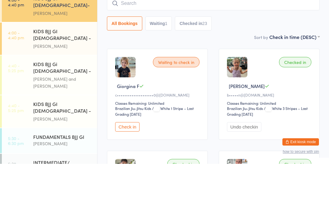
scroll to position [117, 0]
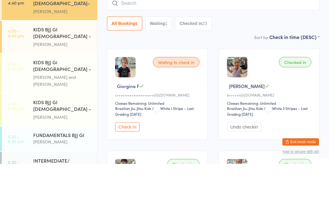
click at [64, 132] on div "[PERSON_NAME] and [PERSON_NAME]" at bounding box center [62, 139] width 59 height 14
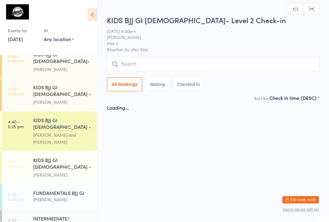
scroll to position [0, 0]
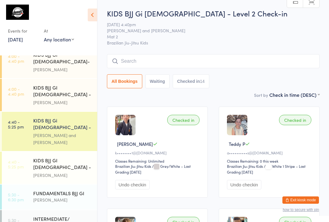
click at [205, 61] on input "search" at bounding box center [213, 61] width 212 height 14
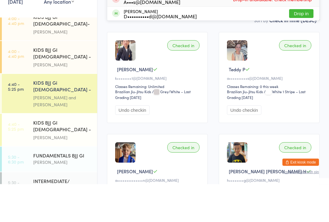
scroll to position [0, 0]
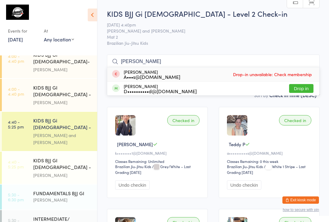
type input "Abigail"
click at [303, 89] on button "Drop in" at bounding box center [301, 88] width 24 height 9
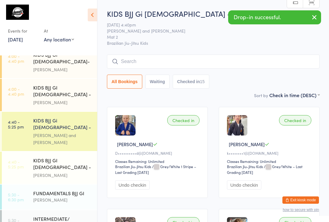
click at [68, 117] on div "KIDS BJJ Gi [DEMOGRAPHIC_DATA] - Level 2" at bounding box center [62, 124] width 59 height 15
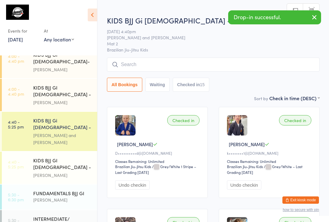
click at [169, 65] on input "search" at bounding box center [213, 65] width 212 height 14
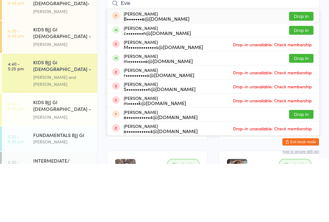
type input "Evie"
click at [307, 84] on button "Drop in" at bounding box center [301, 88] width 24 height 9
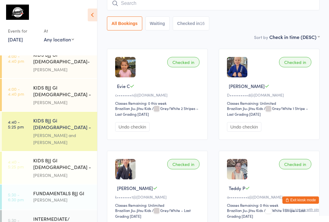
click at [81, 152] on div "KIDS BJJ GI 6-8yo - Level 1 Matheus Bohrer" at bounding box center [65, 168] width 64 height 32
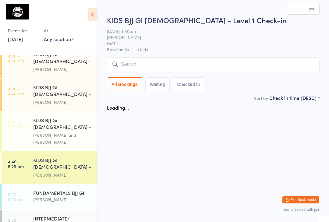
scroll to position [0, 0]
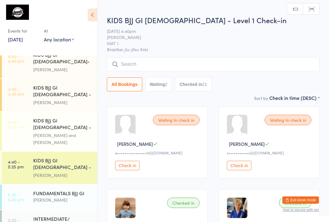
click at [211, 66] on input "search" at bounding box center [213, 64] width 212 height 14
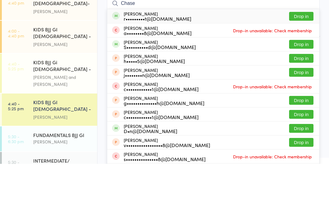
type input "Chase"
click at [304, 70] on button "Drop in" at bounding box center [301, 74] width 24 height 9
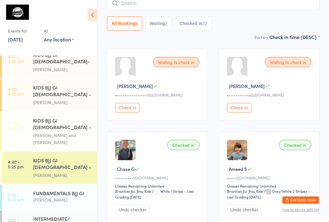
click at [75, 132] on div "[PERSON_NAME] and [PERSON_NAME]" at bounding box center [62, 139] width 59 height 14
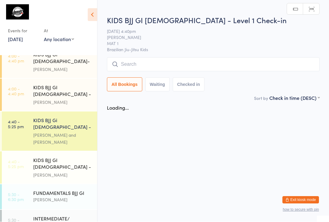
scroll to position [0, 0]
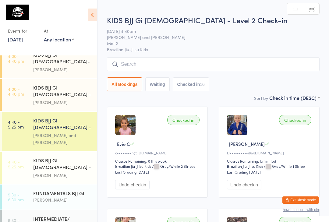
click at [256, 70] on input "search" at bounding box center [213, 64] width 212 height 14
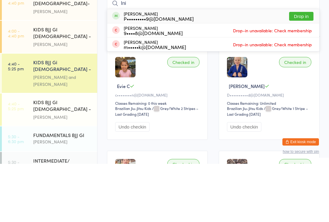
type input "Ini"
click at [299, 70] on button "Drop in" at bounding box center [301, 74] width 24 height 9
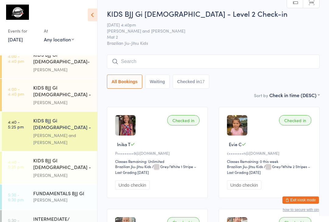
click at [154, 61] on input "search" at bounding box center [213, 61] width 212 height 14
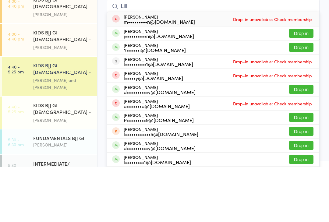
type input "Lill"
click at [301, 84] on button "Drop in" at bounding box center [301, 88] width 24 height 9
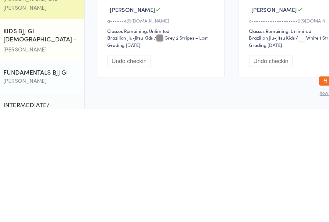
scroll to position [19, 0]
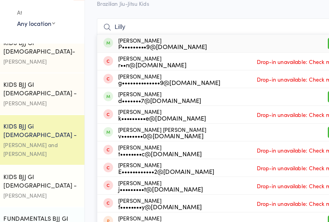
type input "Lilly"
click at [155, 48] on div "Lilly Tran P•••••••••9@gmail.com Drop in" at bounding box center [213, 55] width 212 height 14
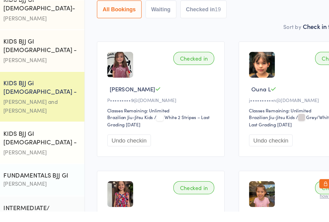
click at [167, 96] on div "Checked in" at bounding box center [183, 101] width 32 height 10
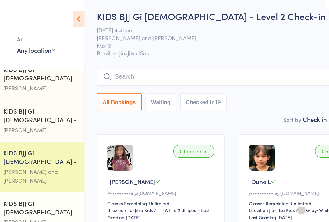
scroll to position [0, 0]
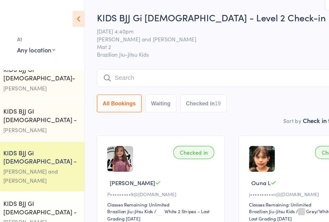
click at [116, 58] on input "search" at bounding box center [213, 61] width 212 height 14
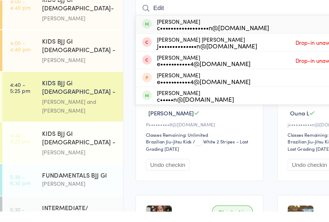
type input "Edit"
click at [152, 69] on div "Edith Nathanson c••••••••••••••••••n@gmail.com" at bounding box center [168, 74] width 89 height 10
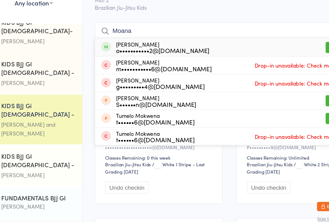
type input "Moana"
click at [124, 69] on div "Moana Chung o•••••••••••2@gmail.com" at bounding box center [161, 74] width 74 height 10
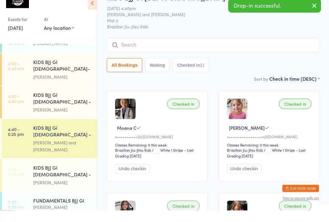
scroll to position [17, 0]
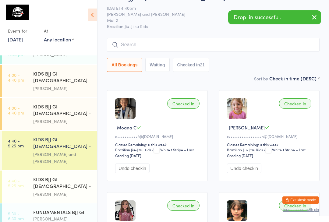
click at [178, 143] on div "Checked in Moana C o•••••••••••2@gmail.com Classes Remaining: 0 this week Brazi…" at bounding box center [157, 135] width 101 height 91
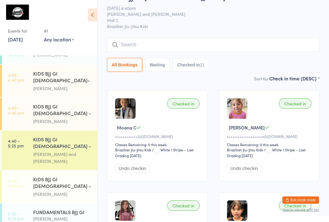
click at [152, 33] on div "KIDS BJJ Gi 6-8yo - Level 2 Check-in 13 Oct 4:40pm Felipe Koury and Jeremy Rado…" at bounding box center [213, 33] width 212 height 83
click at [149, 41] on input "search" at bounding box center [213, 45] width 212 height 14
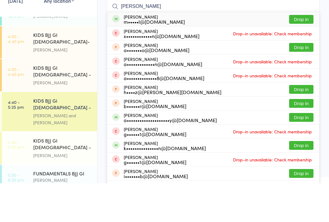
type input "Alexander Rodrigues"
click at [305, 54] on button "Drop in" at bounding box center [301, 58] width 24 height 9
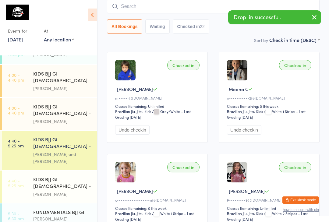
click at [181, 8] on input "search" at bounding box center [213, 6] width 212 height 14
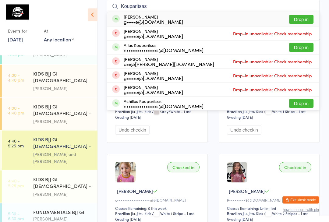
type input "Kouparitsas"
click at [306, 48] on button "Drop in" at bounding box center [301, 47] width 24 height 9
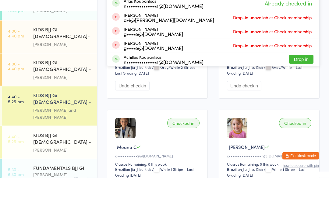
type input "Kouparitsas"
click at [305, 99] on button "Drop in" at bounding box center [301, 103] width 24 height 9
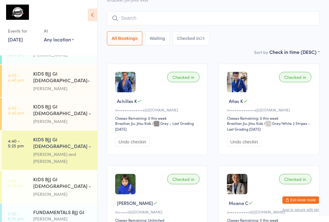
scroll to position [43, 0]
click at [223, 19] on input "search" at bounding box center [213, 19] width 212 height 14
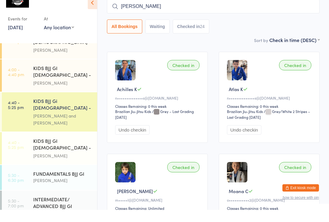
scroll to position [124, 0]
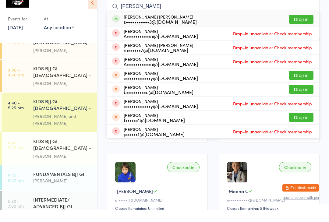
type input "Flynn"
click at [307, 27] on button "Drop in" at bounding box center [301, 31] width 24 height 9
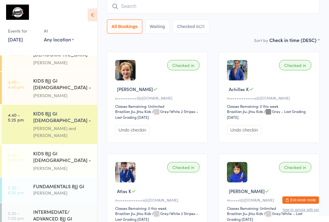
click at [148, 5] on input "search" at bounding box center [213, 6] width 212 height 14
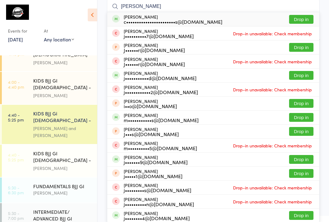
type input "James thom"
click at [301, 19] on button "Drop in" at bounding box center [301, 19] width 24 height 9
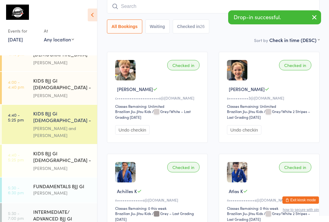
click at [160, 7] on input "search" at bounding box center [213, 6] width 212 height 14
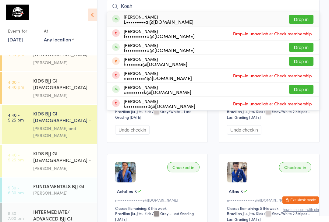
type input "Koah"
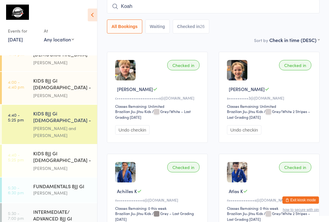
click at [66, 92] on div "[PERSON_NAME]" at bounding box center [62, 95] width 59 height 7
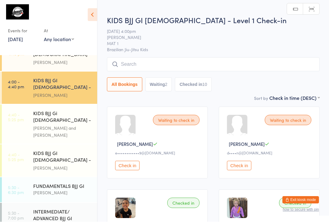
scroll to position [0, 0]
click at [210, 67] on input "search" at bounding box center [213, 64] width 212 height 14
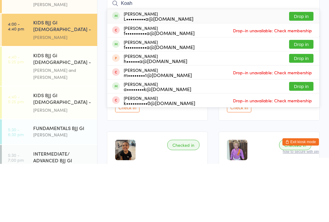
type input "Koah"
click at [295, 70] on button "Drop in" at bounding box center [301, 74] width 24 height 9
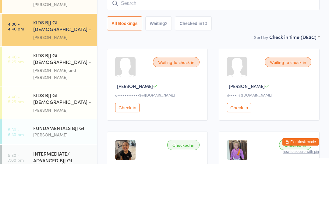
scroll to position [58, 0]
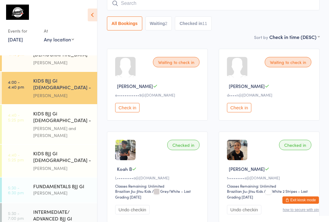
click at [156, 2] on input "search" at bounding box center [213, 3] width 212 height 14
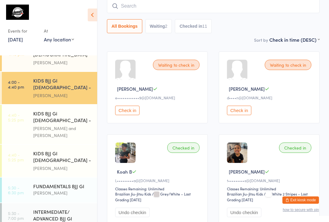
scroll to position [55, 0]
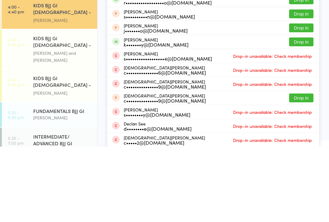
type input "Sebastian"
click at [305, 113] on button "Drop in" at bounding box center [301, 117] width 24 height 9
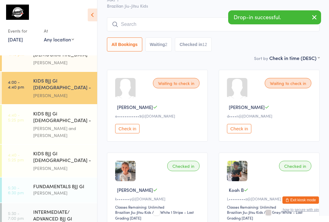
scroll to position [0, 0]
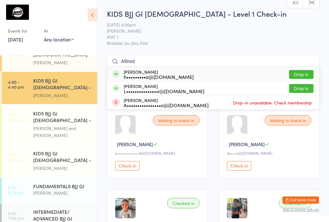
type input "Alfired"
click at [302, 74] on button "Drop in" at bounding box center [301, 74] width 24 height 9
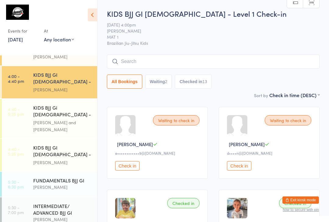
scroll to position [47, 0]
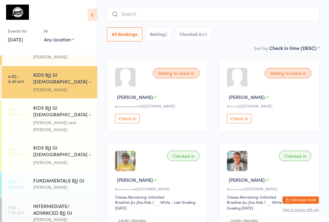
click at [41, 144] on div "KIDS BJJ GI [DEMOGRAPHIC_DATA] - Level 1" at bounding box center [62, 151] width 59 height 15
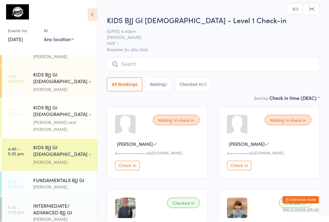
scroll to position [0, 0]
click at [153, 62] on input "search" at bounding box center [213, 64] width 212 height 14
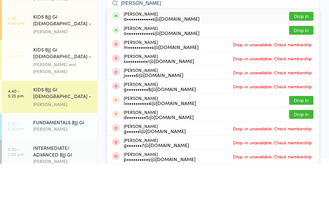
type input "[PERSON_NAME]"
click at [303, 84] on button "Drop in" at bounding box center [301, 88] width 24 height 9
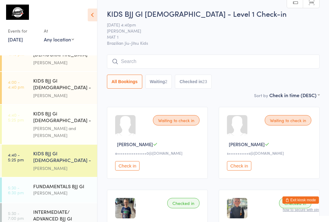
click at [151, 57] on input "search" at bounding box center [213, 61] width 212 height 14
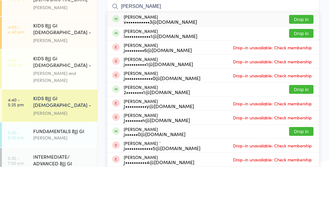
type input "Josiah"
click at [296, 70] on button "Drop in" at bounding box center [301, 74] width 24 height 9
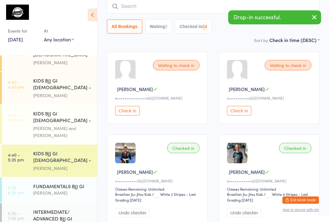
click at [139, 5] on input "search" at bounding box center [213, 6] width 212 height 14
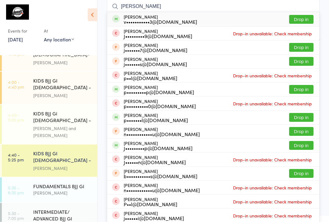
type input "John-paul"
click at [300, 19] on button "Drop in" at bounding box center [301, 19] width 24 height 9
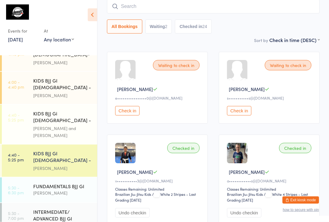
scroll to position [55, 0]
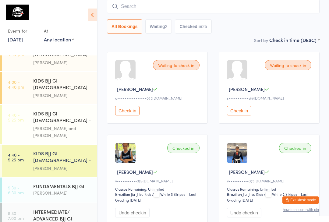
click at [126, 13] on input "search" at bounding box center [213, 6] width 212 height 14
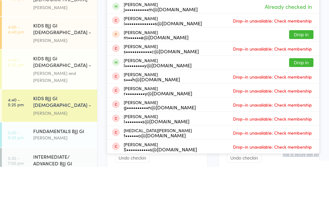
type input "Theo"
click at [301, 113] on button "Drop in" at bounding box center [301, 117] width 24 height 9
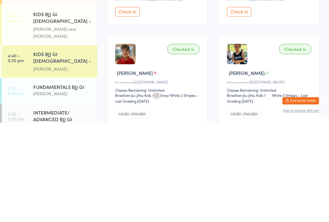
click at [187, 143] on div "Checked in" at bounding box center [183, 148] width 32 height 10
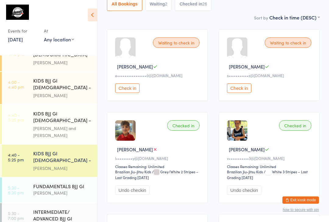
scroll to position [77, 0]
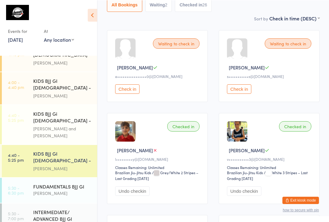
click at [178, 128] on div "Checked in" at bounding box center [183, 126] width 32 height 10
click at [176, 128] on div "Checked in" at bounding box center [183, 126] width 32 height 10
click at [153, 152] on icon at bounding box center [155, 150] width 5 height 5
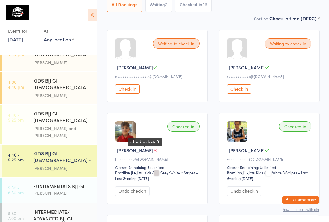
click at [153, 152] on icon at bounding box center [155, 150] width 5 height 5
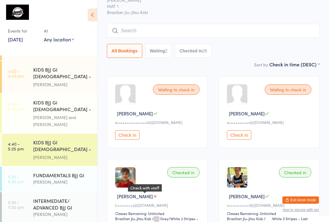
scroll to position [0, 0]
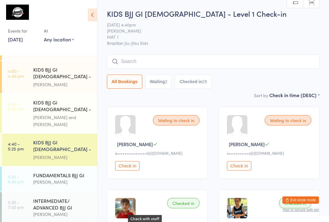
click at [142, 53] on div "KIDS BJJ GI 6-8yo - Level 1 Check-in 13 Oct 4:40pm Matheus Bohrer MAT 1 Brazili…" at bounding box center [213, 50] width 212 height 83
click at [135, 56] on input "search" at bounding box center [213, 61] width 212 height 14
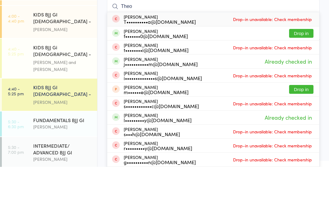
type input "Theo c"
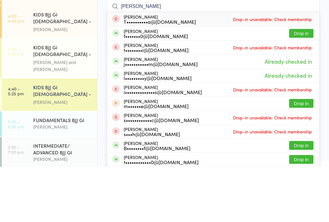
scroll to position [55, 0]
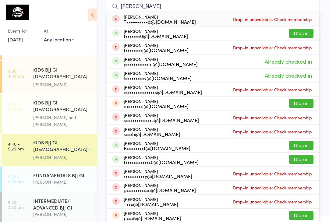
click at [44, 197] on div "INTERMEDIATE/ ADVANCED BJJ GI" at bounding box center [62, 203] width 59 height 13
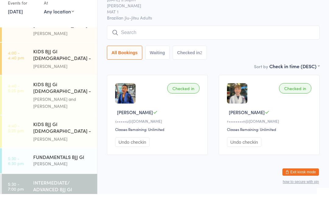
scroll to position [124, 0]
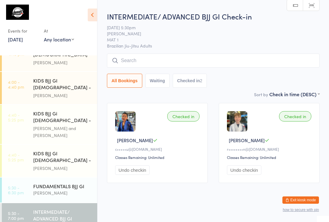
click at [247, 60] on input "search" at bounding box center [213, 61] width 212 height 14
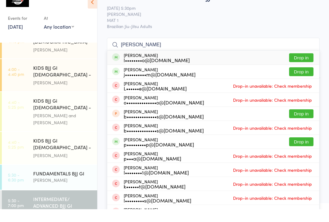
type input "Luiz"
click at [304, 66] on button "Drop in" at bounding box center [301, 70] width 24 height 9
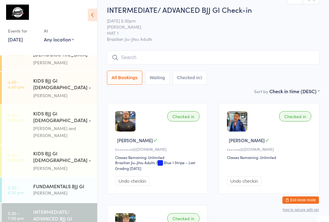
click at [65, 189] on div "[PERSON_NAME]" at bounding box center [62, 192] width 59 height 7
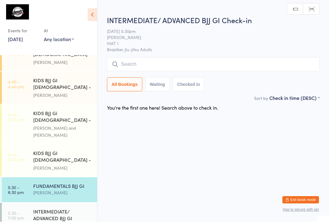
click at [165, 45] on span "MAT 1" at bounding box center [208, 43] width 203 height 6
click at [160, 68] on input "search" at bounding box center [213, 65] width 212 height 14
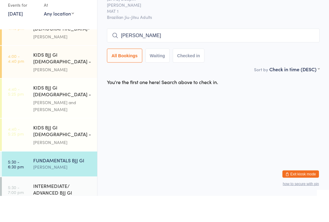
type input "[PERSON_NAME]"
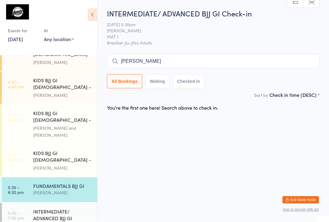
click at [63, 208] on div "INTERMEDIATE/ ADVANCED BJJ GI" at bounding box center [62, 214] width 59 height 13
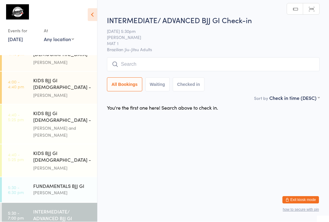
click at [61, 189] on div "[PERSON_NAME]" at bounding box center [62, 192] width 59 height 7
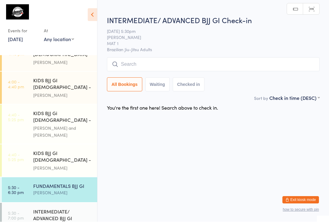
click at [163, 62] on input "search" at bounding box center [213, 65] width 212 height 14
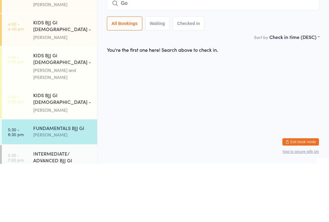
type input "G"
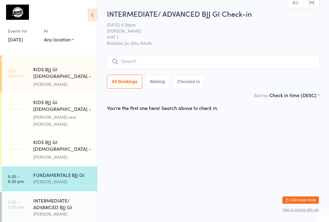
scroll to position [135, 0]
click at [54, 197] on div "INTERMEDIATE/ ADVANCED BJJ GI" at bounding box center [62, 203] width 59 height 13
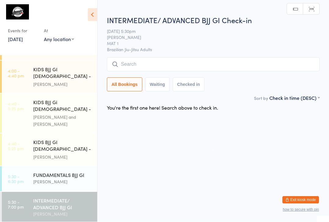
click at [179, 65] on input "search" at bounding box center [213, 65] width 212 height 14
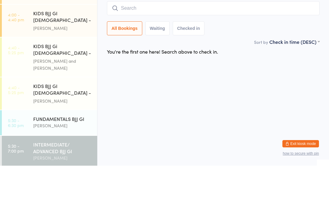
type input "G"
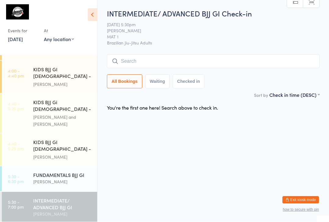
click at [205, 67] on input "search" at bounding box center [213, 61] width 212 height 14
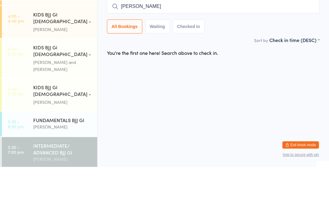
type input "[PERSON_NAME]"
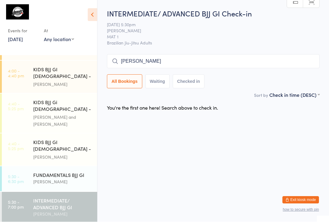
click at [142, 62] on input "[PERSON_NAME]" at bounding box center [213, 61] width 212 height 14
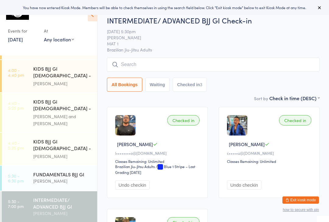
scroll to position [135, 0]
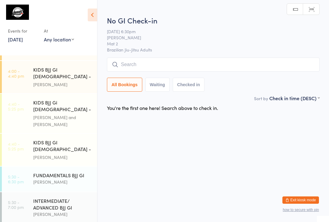
click at [41, 197] on div "INTERMEDIATE/ ADVANCED BJJ GI" at bounding box center [62, 203] width 59 height 13
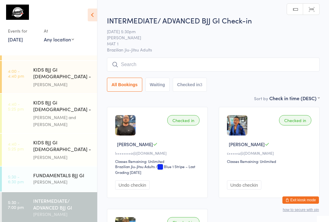
click at [130, 65] on input "search" at bounding box center [213, 65] width 212 height 14
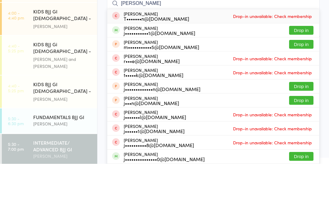
type input "[PERSON_NAME]"
click at [299, 84] on button "Drop in" at bounding box center [301, 88] width 24 height 9
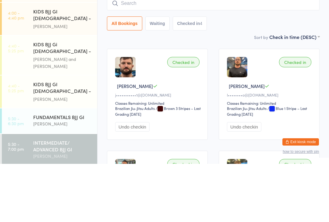
scroll to position [58, 0]
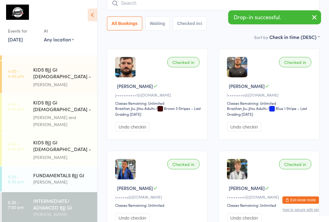
click at [47, 172] on div "FUNDAMENTALS BJJ GI" at bounding box center [62, 175] width 59 height 7
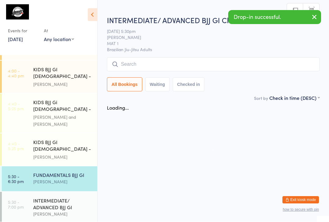
scroll to position [0, 0]
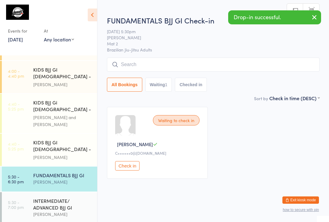
click at [180, 66] on input "search" at bounding box center [213, 65] width 212 height 14
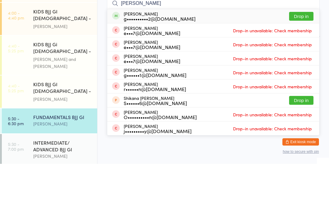
type input "[PERSON_NAME]"
click at [306, 70] on button "Drop in" at bounding box center [301, 74] width 24 height 9
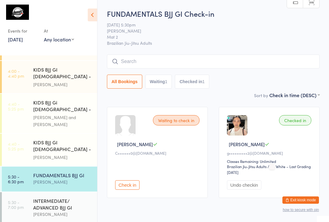
click at [153, 60] on input "search" at bounding box center [213, 61] width 212 height 14
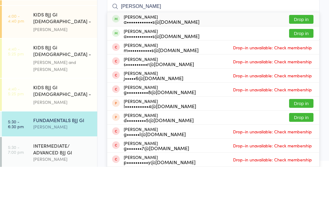
type input "[PERSON_NAME]"
click at [302, 70] on button "Drop in" at bounding box center [301, 74] width 24 height 9
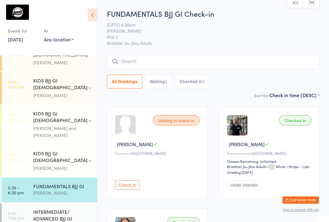
click at [52, 208] on div "INTERMEDIATE/ ADVANCED BJJ GI" at bounding box center [62, 214] width 59 height 13
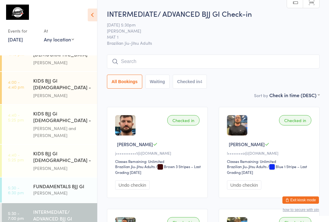
click at [278, 65] on input "search" at bounding box center [213, 61] width 212 height 14
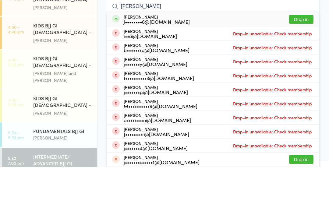
type input "[PERSON_NAME]"
click at [304, 70] on button "Drop in" at bounding box center [301, 74] width 24 height 9
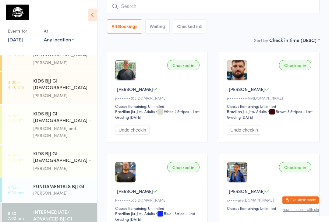
click at [151, 10] on input "search" at bounding box center [213, 6] width 212 height 14
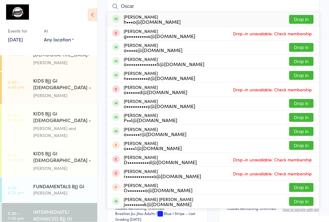
type input "Oscar"
click at [153, 58] on div "[PERSON_NAME] a••••••••••••••5@[DOMAIN_NAME]" at bounding box center [164, 62] width 81 height 10
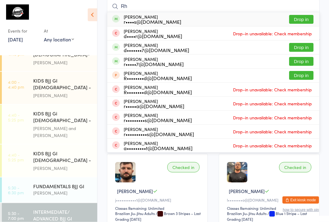
click at [59, 9] on div at bounding box center [45, 14] width 75 height 14
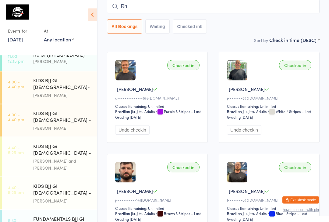
scroll to position [55, 0]
click at [156, 7] on input "Rh" at bounding box center [213, 6] width 212 height 14
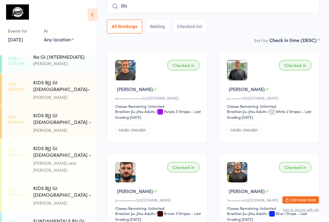
scroll to position [89, 0]
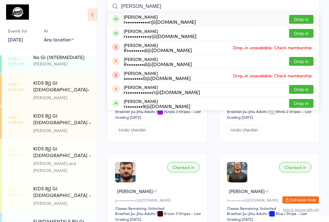
type input "[PERSON_NAME]"
click at [302, 20] on button "Drop in" at bounding box center [301, 19] width 24 height 9
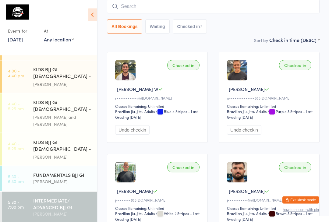
scroll to position [135, 0]
click at [137, 2] on input "search" at bounding box center [213, 6] width 212 height 14
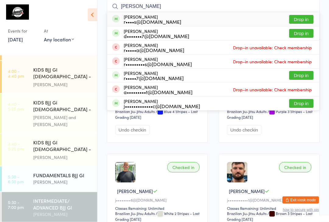
type input "[PERSON_NAME]"
click at [297, 18] on button "Drop in" at bounding box center [301, 19] width 24 height 9
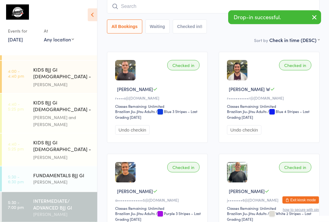
scroll to position [55, 0]
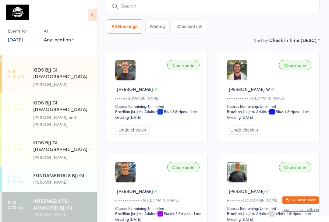
click at [137, 5] on input "search" at bounding box center [213, 6] width 212 height 14
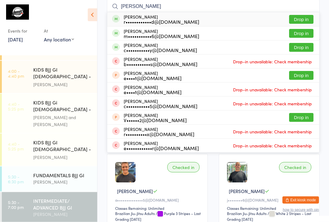
type input "[PERSON_NAME]"
click at [305, 18] on button "Drop in" at bounding box center [301, 19] width 24 height 9
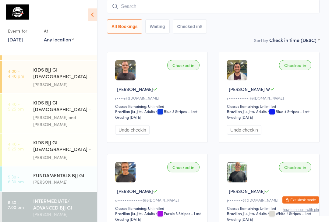
scroll to position [55, 0]
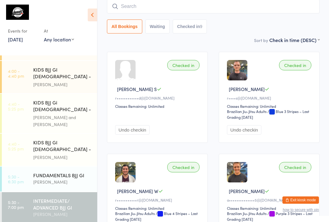
click at [219, 6] on input "search" at bounding box center [213, 6] width 212 height 14
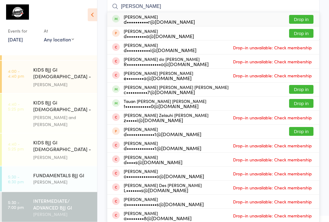
type input "[PERSON_NAME]"
click at [301, 19] on button "Drop in" at bounding box center [301, 19] width 24 height 9
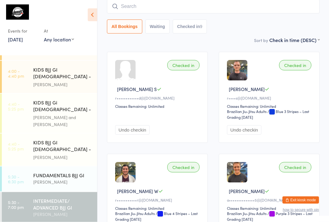
scroll to position [55, 0]
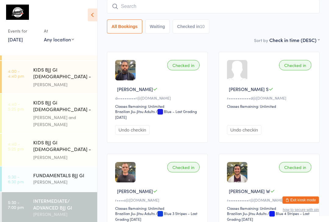
click at [132, 10] on input "search" at bounding box center [213, 6] width 212 height 14
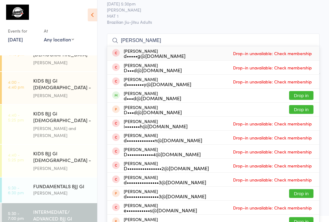
scroll to position [21, 0]
type input "[PERSON_NAME]"
click at [191, 54] on div "[PERSON_NAME] d•••••g@[DOMAIN_NAME] Drop-in unavailable: Check membership" at bounding box center [213, 54] width 212 height 14
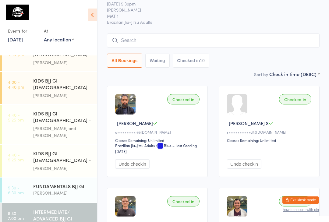
click at [138, 40] on input "search" at bounding box center [213, 40] width 212 height 14
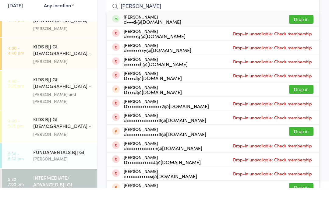
type input "[PERSON_NAME]"
click at [298, 49] on button "Drop in" at bounding box center [301, 53] width 24 height 9
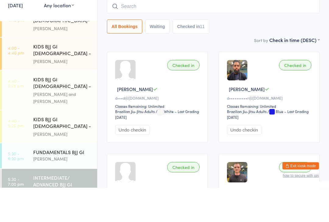
scroll to position [55, 0]
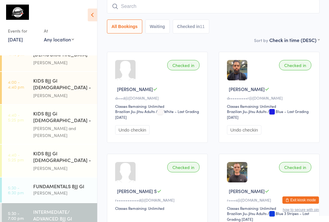
click at [57, 189] on div "[PERSON_NAME]" at bounding box center [62, 192] width 59 height 7
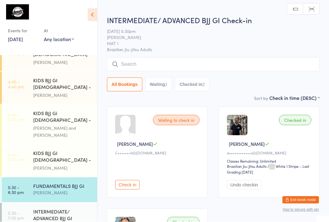
scroll to position [0, 0]
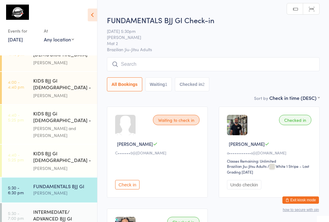
click at [206, 67] on input "search" at bounding box center [213, 64] width 212 height 14
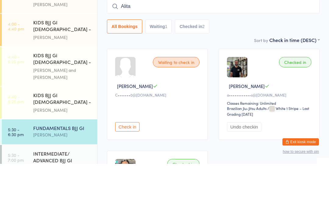
type input "Alita"
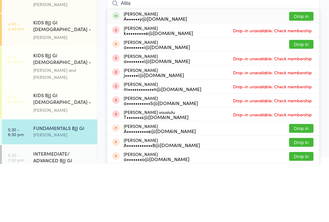
click at [299, 70] on button "Drop in" at bounding box center [301, 74] width 24 height 9
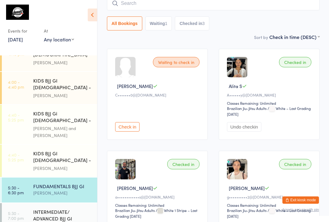
click at [172, 10] on input "search" at bounding box center [213, 3] width 212 height 14
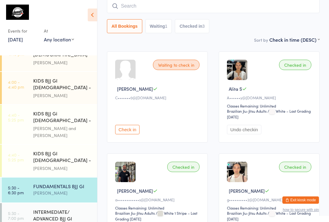
scroll to position [55, 0]
type input "Vict"
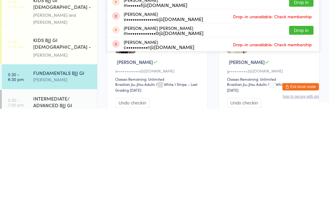
scroll to position [76, 0]
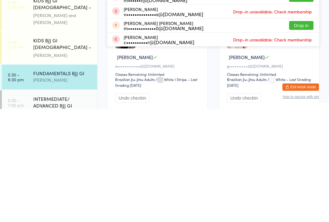
click at [61, 208] on div "INTERMEDIATE/ ADVANCED BJJ GI" at bounding box center [62, 214] width 59 height 13
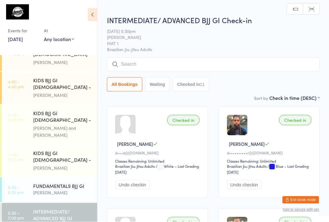
scroll to position [0, 0]
click at [193, 68] on input "search" at bounding box center [213, 64] width 212 height 14
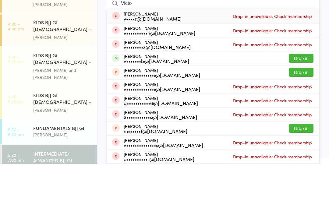
type input "Victo"
click at [305, 112] on button "Drop in" at bounding box center [301, 116] width 24 height 9
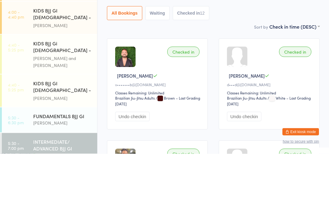
scroll to position [124, 0]
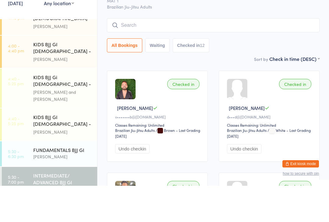
click at [178, 54] on input "search" at bounding box center [213, 61] width 212 height 14
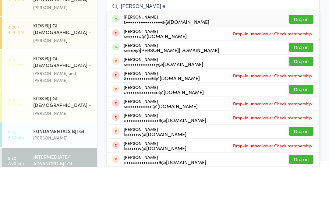
type input "[PERSON_NAME] e"
click at [302, 70] on button "Drop in" at bounding box center [301, 74] width 24 height 9
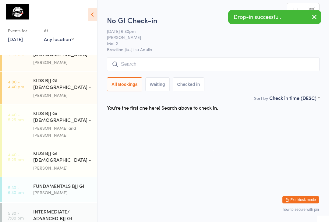
click at [172, 67] on input "search" at bounding box center [213, 65] width 212 height 14
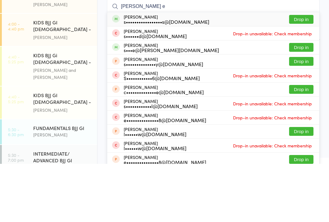
type input "[PERSON_NAME] e"
click at [303, 73] on button "Drop in" at bounding box center [301, 77] width 24 height 9
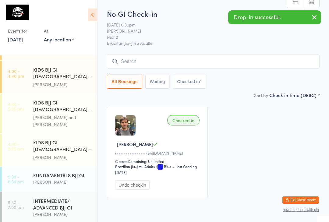
scroll to position [26, 0]
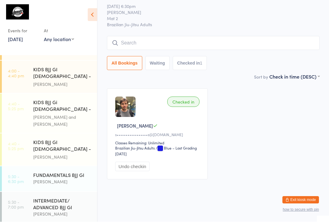
click at [61, 192] on div "INTERMEDIATE/ ADVANCED BJJ GI [PERSON_NAME]" at bounding box center [65, 207] width 64 height 31
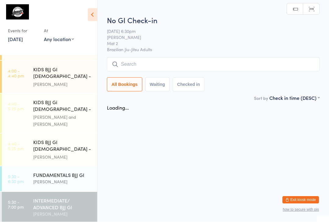
scroll to position [0, 0]
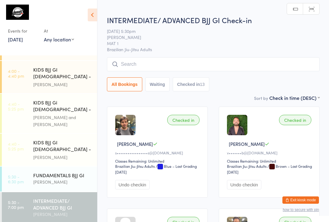
click at [186, 58] on input "search" at bounding box center [213, 64] width 212 height 14
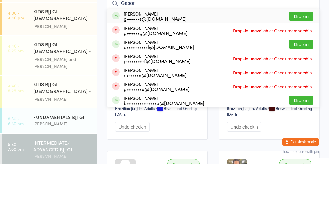
type input "Gabor"
click at [306, 70] on button "Drop in" at bounding box center [301, 74] width 24 height 9
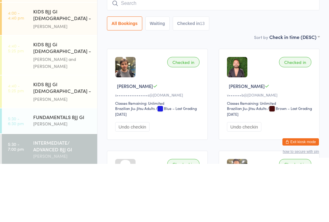
scroll to position [58, 0]
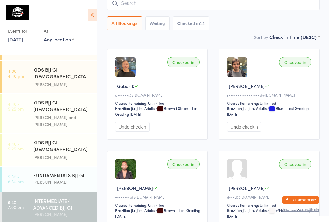
click at [156, 5] on input "search" at bounding box center [213, 3] width 212 height 14
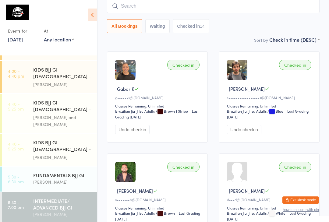
scroll to position [55, 0]
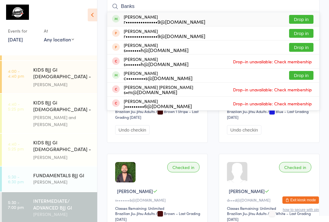
type input "Banks"
click at [302, 16] on button "Drop in" at bounding box center [301, 19] width 24 height 9
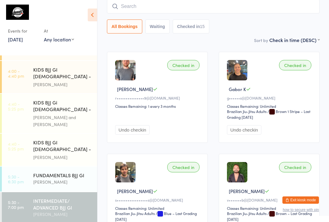
click at [142, 8] on input "search" at bounding box center [213, 6] width 212 height 14
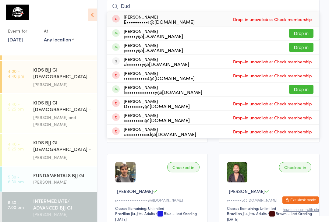
type input "Dud"
click at [295, 45] on button "Drop in" at bounding box center [301, 47] width 24 height 9
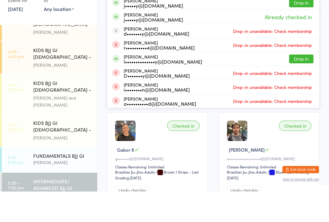
scroll to position [0, 0]
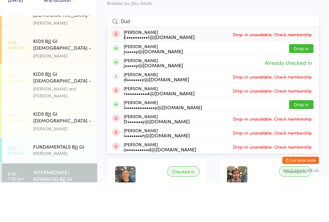
type input "Dud"
click at [298, 84] on button "Drop in" at bounding box center [301, 88] width 24 height 9
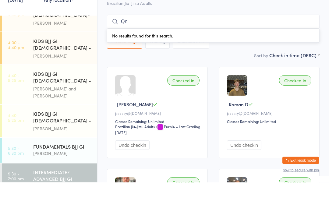
type input "Q"
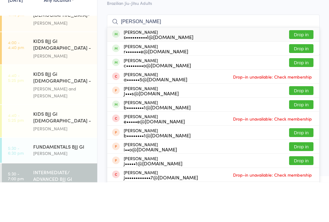
type input "[PERSON_NAME]"
click at [306, 70] on button "Drop in" at bounding box center [301, 74] width 24 height 9
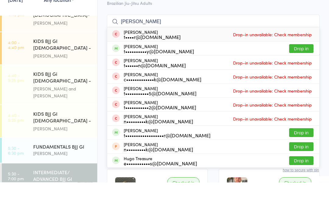
type input "[PERSON_NAME]"
click at [304, 84] on button "Drop in" at bounding box center [301, 88] width 24 height 9
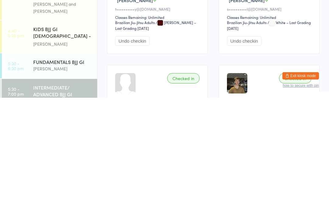
scroll to position [20, 0]
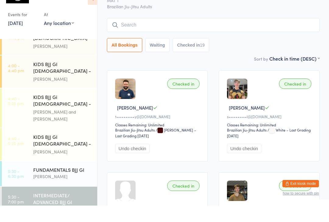
click at [181, 34] on input "search" at bounding box center [213, 41] width 212 height 14
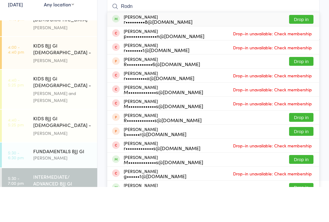
type input "Rodn"
click at [313, 50] on button "Drop in" at bounding box center [301, 54] width 24 height 9
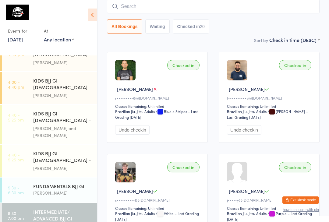
click at [133, 2] on input "search" at bounding box center [213, 6] width 212 height 14
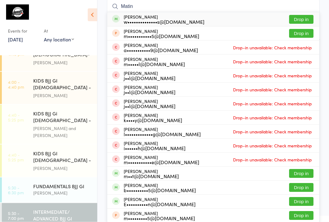
type input "Matin"
click at [298, 17] on button "Drop in" at bounding box center [301, 19] width 24 height 9
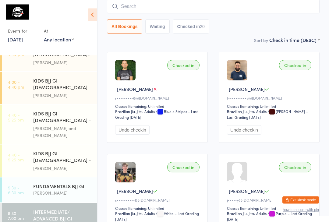
scroll to position [55, 0]
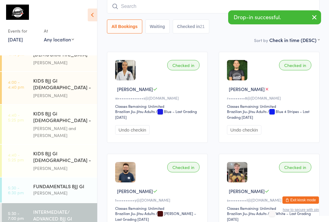
click at [216, 5] on input "search" at bounding box center [213, 6] width 212 height 14
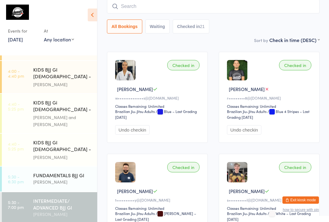
click at [75, 172] on div "FUNDAMENTALS BJJ GI" at bounding box center [62, 175] width 59 height 7
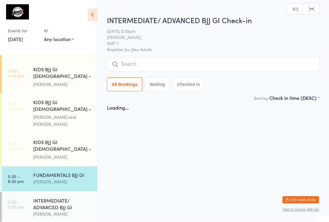
scroll to position [0, 0]
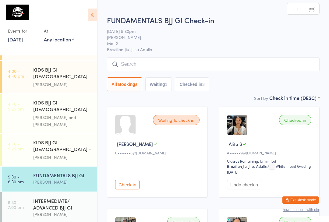
click at [268, 66] on input "search" at bounding box center [213, 64] width 212 height 14
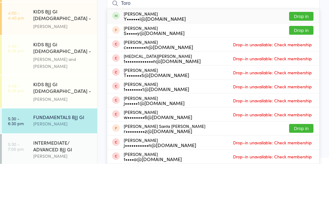
type input "Toro"
click at [306, 70] on button "Drop in" at bounding box center [301, 74] width 24 height 9
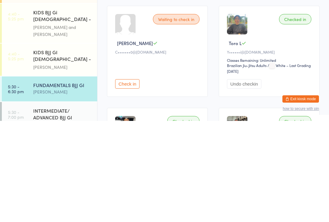
scroll to position [5, 0]
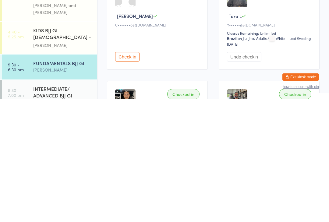
click at [56, 208] on div "INTERMEDIATE/ ADVANCED BJJ GI" at bounding box center [62, 214] width 59 height 13
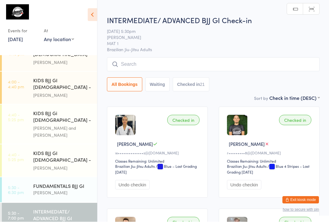
scroll to position [0, 0]
click at [171, 64] on input "search" at bounding box center [213, 64] width 212 height 14
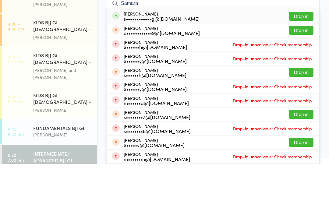
type input "Samara"
click at [306, 70] on button "Drop in" at bounding box center [301, 74] width 24 height 9
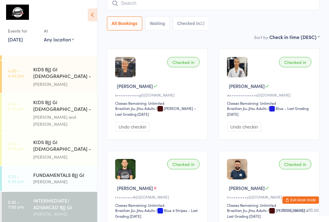
scroll to position [135, 0]
click at [68, 172] on div "FUNDAMENTALS BJJ GI" at bounding box center [62, 175] width 59 height 7
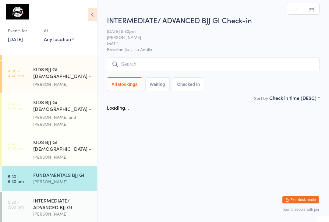
scroll to position [0, 0]
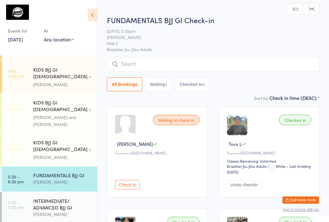
click at [247, 65] on input "search" at bounding box center [213, 64] width 212 height 14
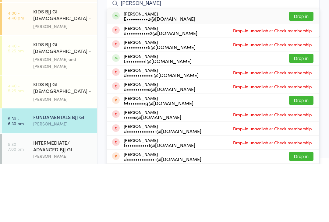
type input "[PERSON_NAME]"
click at [301, 70] on button "Drop in" at bounding box center [301, 74] width 24 height 9
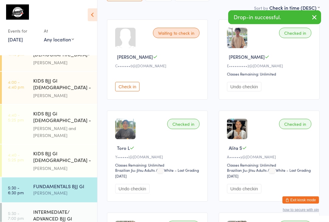
scroll to position [88, 0]
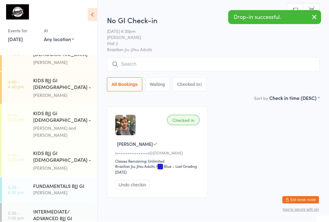
scroll to position [0, 0]
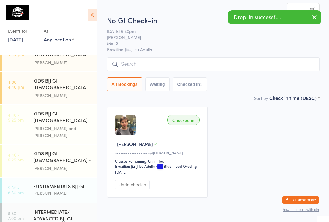
click at [162, 64] on input "search" at bounding box center [213, 64] width 212 height 14
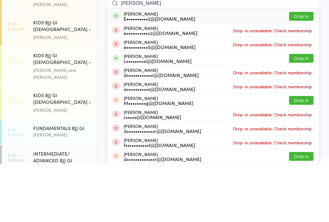
type input "[PERSON_NAME]"
click at [302, 70] on button "Drop in" at bounding box center [301, 74] width 24 height 9
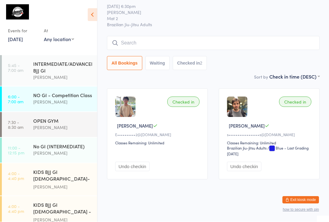
click at [71, 70] on div "INTERMEDIATE/ADVANCED BJJ GI" at bounding box center [62, 67] width 59 height 13
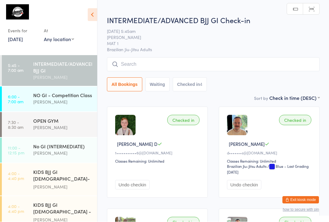
scroll to position [0, 0]
click at [198, 61] on input "search" at bounding box center [213, 64] width 212 height 14
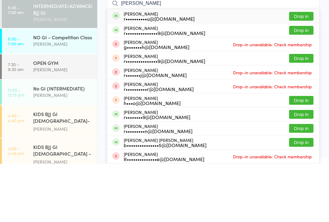
type input "[PERSON_NAME]"
click at [302, 70] on button "Drop in" at bounding box center [301, 74] width 24 height 9
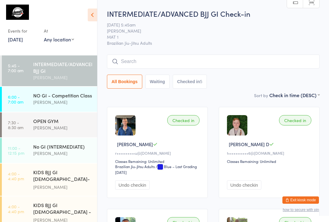
click at [217, 59] on input "search" at bounding box center [213, 61] width 212 height 14
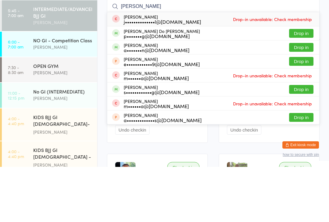
type input "[PERSON_NAME]"
click at [303, 84] on button "Drop in" at bounding box center [301, 88] width 24 height 9
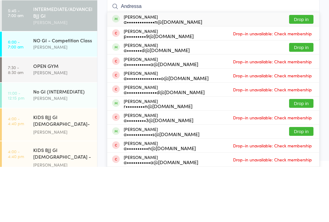
type input "Andressa"
click at [296, 70] on button "Drop in" at bounding box center [301, 74] width 24 height 9
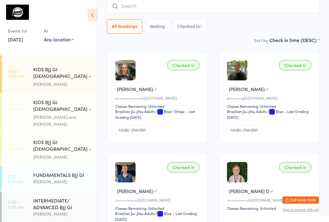
scroll to position [135, 0]
click at [58, 172] on div "FUNDAMENTALS BJJ GI" at bounding box center [62, 175] width 59 height 7
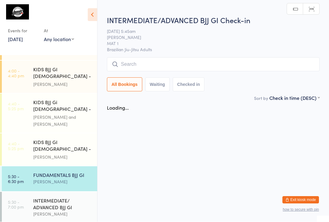
scroll to position [0, 0]
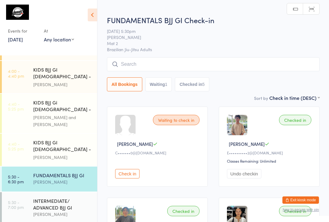
click at [148, 65] on input "search" at bounding box center [213, 64] width 212 height 14
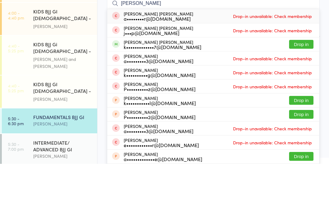
type input "[PERSON_NAME]"
click at [301, 98] on button "Drop in" at bounding box center [301, 102] width 24 height 9
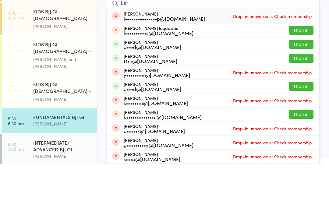
type input "Lar"
click at [307, 140] on button "Drop in" at bounding box center [301, 144] width 24 height 9
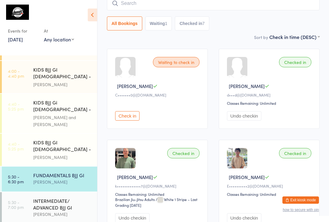
click at [180, 4] on input "search" at bounding box center [213, 3] width 212 height 14
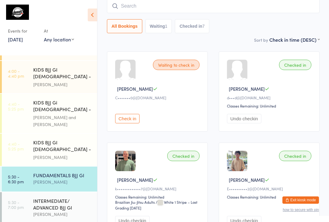
scroll to position [55, 0]
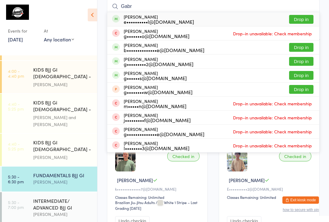
type input "Gabr"
click at [302, 19] on button "Drop in" at bounding box center [301, 19] width 24 height 9
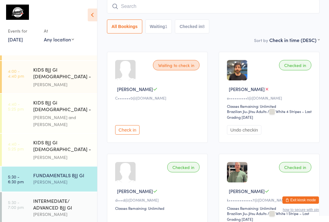
click at [61, 197] on div "INTERMEDIATE/ ADVANCED BJJ GI" at bounding box center [62, 203] width 59 height 13
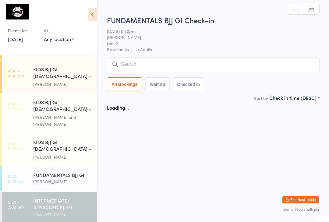
click at [166, 79] on button "Waiting" at bounding box center [157, 85] width 24 height 14
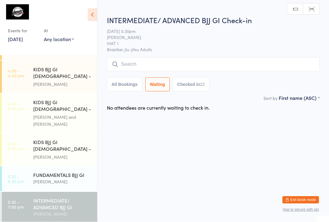
click at [122, 86] on button "All Bookings" at bounding box center [124, 85] width 35 height 14
select select "5"
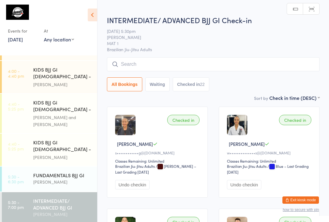
click at [162, 65] on input "search" at bounding box center [213, 64] width 212 height 14
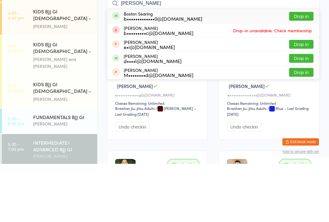
type input "[PERSON_NAME]"
click at [303, 70] on button "Drop in" at bounding box center [301, 74] width 24 height 9
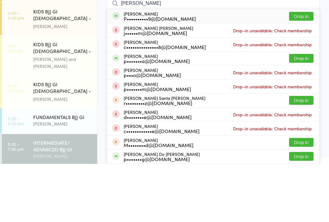
type input "[PERSON_NAME]"
click at [307, 70] on button "Drop in" at bounding box center [301, 74] width 24 height 9
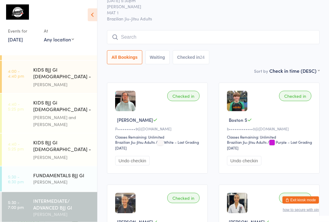
scroll to position [20, 0]
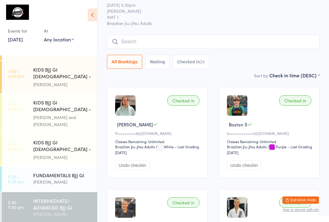
click at [142, 41] on input "search" at bounding box center [213, 42] width 212 height 14
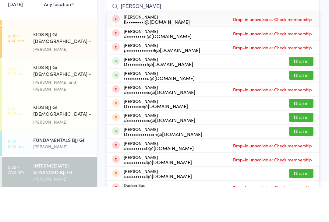
type input "[PERSON_NAME]"
click at [155, 92] on div "[PERSON_NAME] D•••••••••t@[DOMAIN_NAME]" at bounding box center [158, 97] width 69 height 10
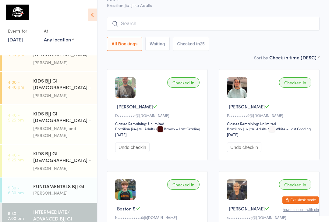
scroll to position [0, 0]
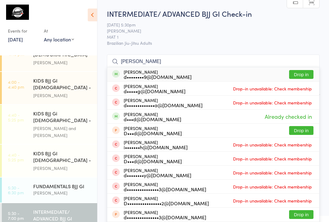
type input "[PERSON_NAME]"
click at [306, 72] on button "Drop in" at bounding box center [301, 74] width 24 height 9
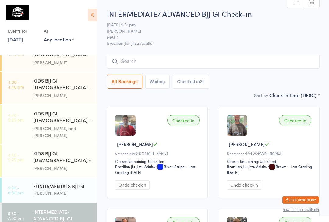
click at [156, 58] on input "search" at bounding box center [213, 61] width 212 height 14
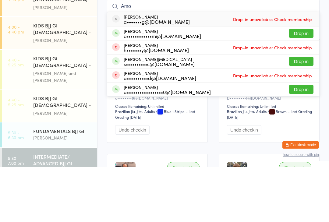
type input "Amo"
click at [303, 84] on button "Drop in" at bounding box center [301, 88] width 24 height 9
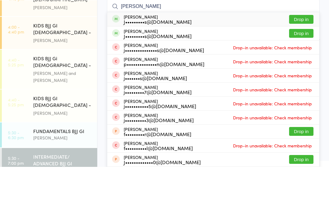
type input "[PERSON_NAME]"
click at [306, 70] on button "Drop in" at bounding box center [301, 74] width 24 height 9
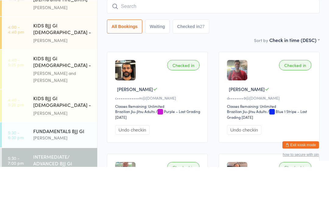
scroll to position [55, 0]
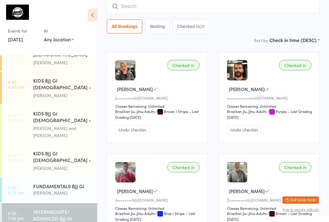
click at [64, 222] on div "[PERSON_NAME]" at bounding box center [62, 225] width 59 height 7
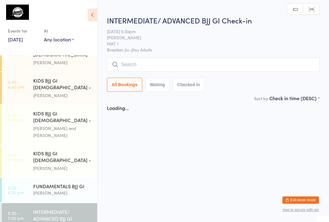
scroll to position [0, 0]
click at [162, 66] on input "search" at bounding box center [213, 65] width 212 height 14
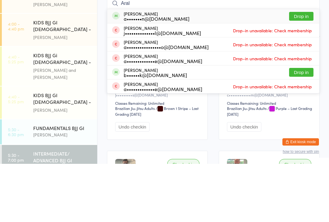
type input "Aral"
click at [301, 70] on button "Drop in" at bounding box center [301, 74] width 24 height 9
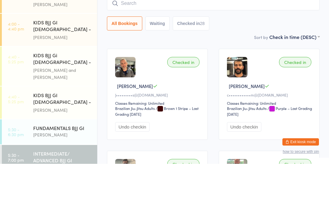
scroll to position [58, 0]
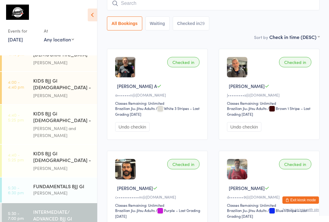
click at [21, 152] on time "4:40 - 5:25 pm" at bounding box center [16, 157] width 16 height 10
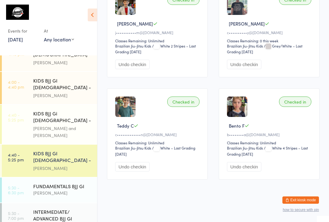
scroll to position [1331, 0]
click at [79, 92] on div "[PERSON_NAME]" at bounding box center [62, 95] width 59 height 7
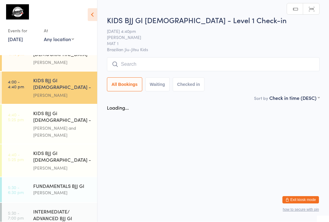
scroll to position [0, 0]
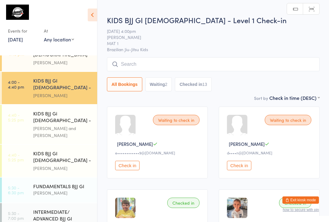
click at [131, 65] on input "search" at bounding box center [213, 64] width 212 height 14
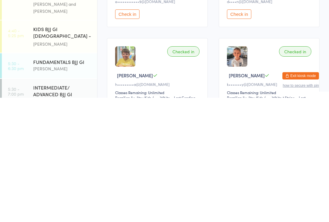
scroll to position [11, 0]
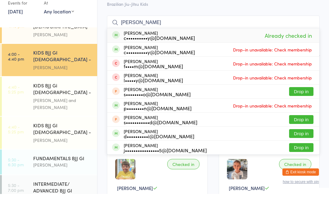
type input "[PERSON_NAME]"
click at [137, 58] on div "[PERSON_NAME] c••••••••••y@[DOMAIN_NAME]" at bounding box center [159, 63] width 71 height 10
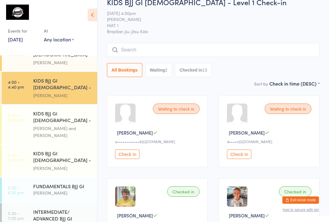
scroll to position [0, 0]
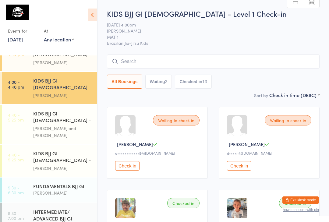
click at [134, 58] on input "search" at bounding box center [213, 61] width 212 height 14
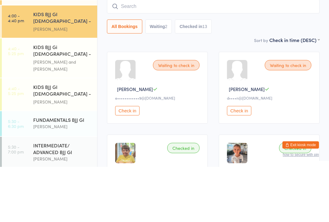
scroll to position [135, 0]
click at [65, 172] on div "FUNDAMENTALS BJJ GI" at bounding box center [62, 175] width 59 height 7
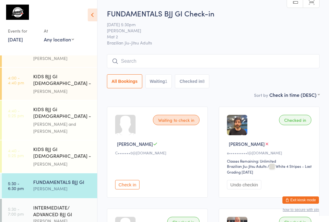
scroll to position [128, 0]
click at [23, 39] on link "[DATE]" at bounding box center [15, 39] width 15 height 7
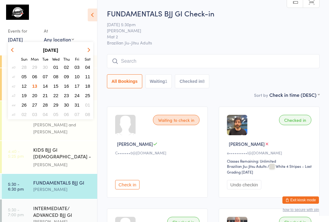
click at [38, 85] on button "13" at bounding box center [34, 86] width 9 height 8
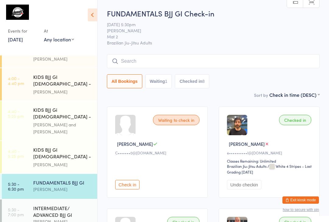
click at [138, 57] on input "search" at bounding box center [213, 61] width 212 height 14
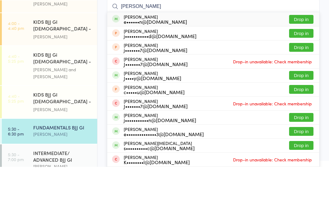
type input "[PERSON_NAME]"
click at [296, 70] on button "Drop in" at bounding box center [301, 74] width 24 height 9
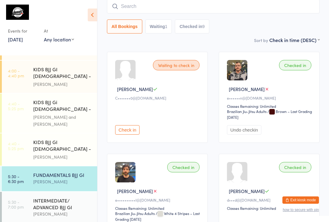
scroll to position [135, 0]
click at [53, 197] on div "INTERMEDIATE/ ADVANCED BJJ GI" at bounding box center [62, 203] width 59 height 13
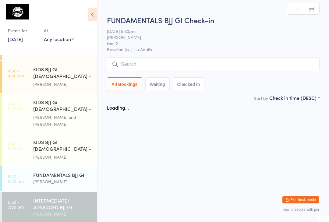
click at [170, 66] on input "search" at bounding box center [213, 65] width 212 height 14
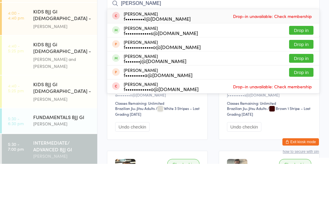
type input "[PERSON_NAME]"
click at [306, 112] on button "Drop in" at bounding box center [301, 116] width 24 height 9
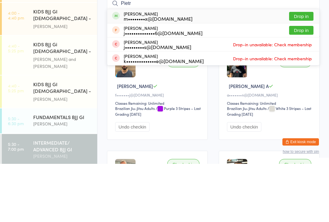
type input "Pietr"
click at [302, 70] on button "Drop in" at bounding box center [301, 74] width 24 height 9
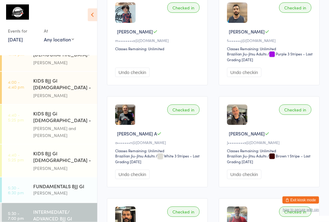
scroll to position [118, 0]
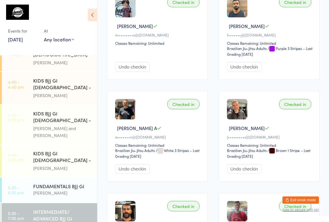
click at [56, 189] on div "[PERSON_NAME]" at bounding box center [62, 192] width 59 height 7
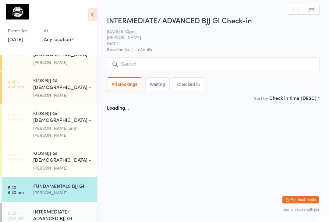
scroll to position [0, 0]
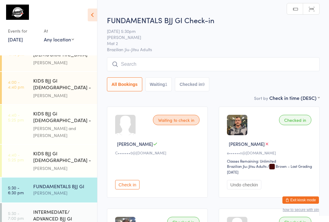
click at [156, 71] on input "search" at bounding box center [213, 64] width 212 height 14
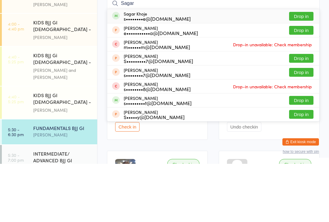
type input "Sagar"
click at [307, 70] on button "Drop in" at bounding box center [301, 74] width 24 height 9
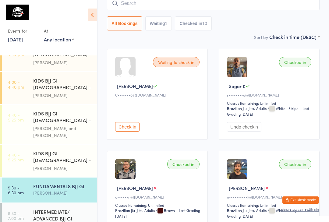
click at [55, 222] on div "[PERSON_NAME]" at bounding box center [62, 225] width 59 height 7
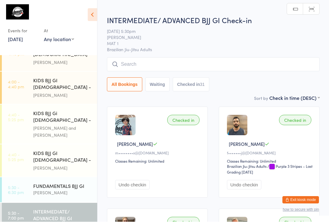
scroll to position [0, 0]
click at [179, 61] on input "search" at bounding box center [213, 64] width 212 height 14
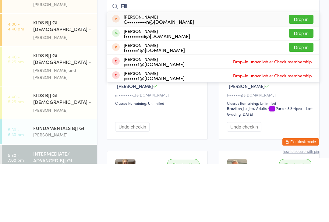
type input "Fili"
click at [304, 87] on button "Drop in" at bounding box center [301, 91] width 24 height 9
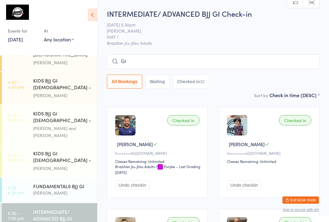
click at [159, 65] on input "Gr" at bounding box center [213, 61] width 212 height 14
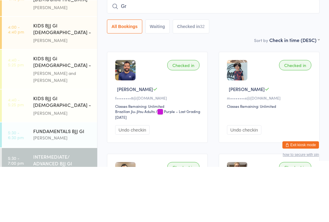
type input "G"
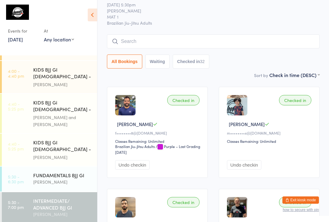
scroll to position [19, 0]
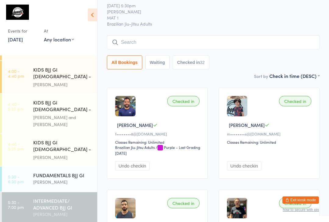
click at [24, 192] on link "5:30 - 7:00 pm INTERMEDIATE/ ADVANCED BJJ GI [PERSON_NAME]" at bounding box center [49, 207] width 95 height 31
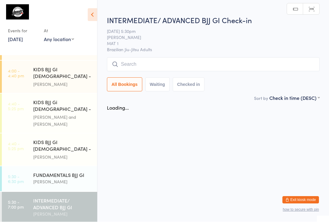
scroll to position [0, 0]
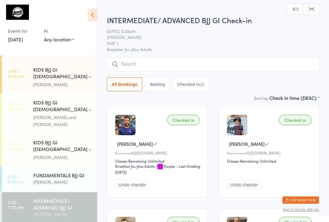
click at [130, 68] on input "search" at bounding box center [213, 64] width 212 height 14
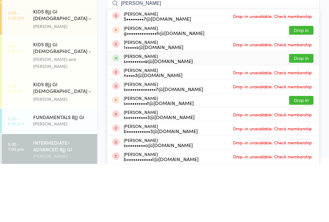
type input "[PERSON_NAME]"
click at [303, 112] on button "Drop in" at bounding box center [301, 116] width 24 height 9
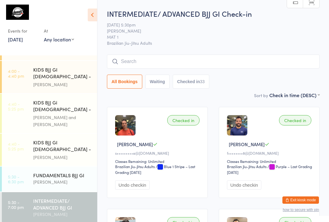
click at [149, 58] on input "search" at bounding box center [213, 61] width 212 height 14
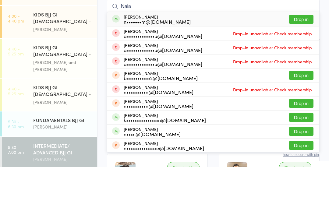
type input "Naia"
click at [305, 70] on button "Drop in" at bounding box center [301, 74] width 24 height 9
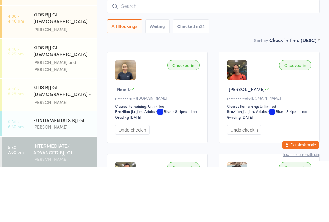
scroll to position [55, 0]
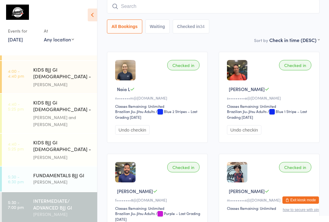
click at [42, 178] on div "[PERSON_NAME]" at bounding box center [62, 181] width 59 height 7
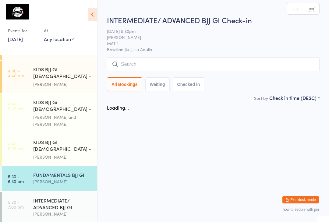
scroll to position [0, 0]
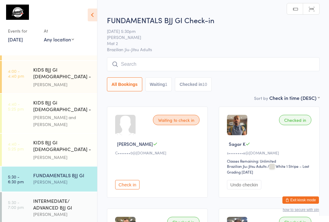
click at [36, 139] on div "KIDS BJJ GI [DEMOGRAPHIC_DATA] - Level 1" at bounding box center [62, 146] width 59 height 15
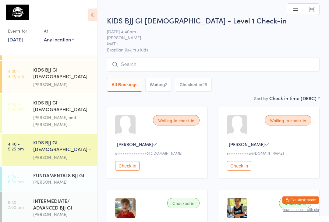
click at [48, 107] on div "KIDS BJJ Gi [DEMOGRAPHIC_DATA] - Level 2 [PERSON_NAME] and [PERSON_NAME]" at bounding box center [65, 113] width 64 height 39
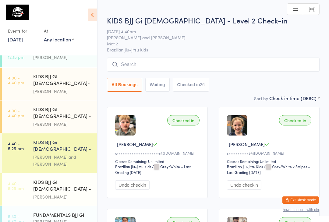
scroll to position [92, 0]
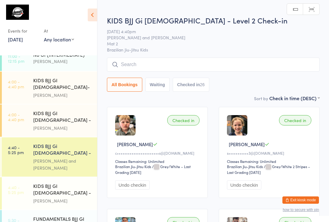
click at [64, 110] on div "KIDS BJJ GI [DEMOGRAPHIC_DATA] - Level 1" at bounding box center [62, 117] width 59 height 15
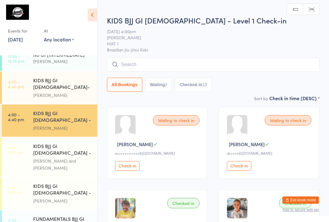
click at [44, 81] on div "KIDS BJJ GI [DEMOGRAPHIC_DATA]- Level 2" at bounding box center [62, 84] width 59 height 15
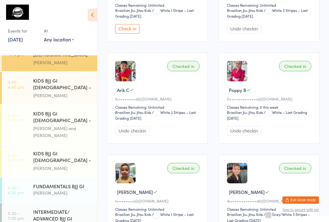
scroll to position [163, 0]
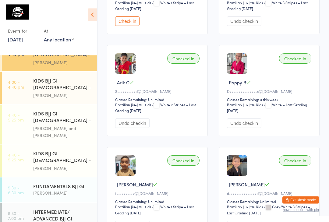
click at [32, 206] on link "5:30 - 7:00 pm INTERMEDIATE/ ADVANCED BJJ GI [PERSON_NAME]" at bounding box center [49, 218] width 95 height 31
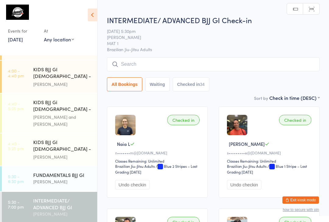
scroll to position [135, 0]
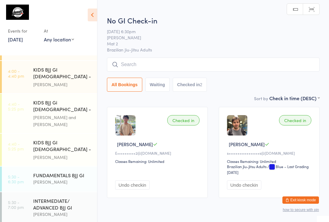
click at [24, 166] on link "5:30 - 6:30 pm FUNDAMENTALS BJJ GI [PERSON_NAME]" at bounding box center [49, 178] width 95 height 25
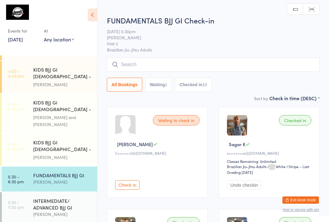
click at [45, 192] on div "INTERMEDIATE/ ADVANCED BJJ GI [PERSON_NAME]" at bounding box center [65, 207] width 64 height 31
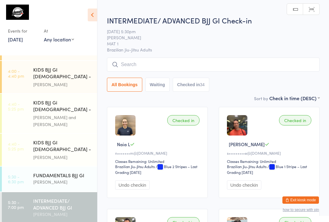
click at [32, 166] on link "5:30 - 6:30 pm FUNDAMENTALS BJJ GI [PERSON_NAME]" at bounding box center [49, 178] width 95 height 25
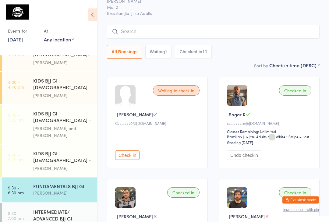
scroll to position [22, 0]
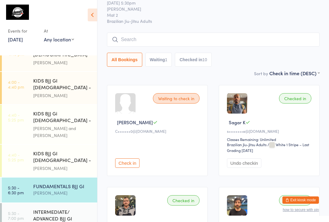
click at [70, 208] on div "INTERMEDIATE/ ADVANCED BJJ GI" at bounding box center [62, 214] width 59 height 13
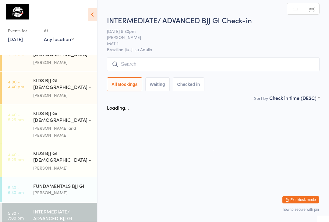
scroll to position [0, 0]
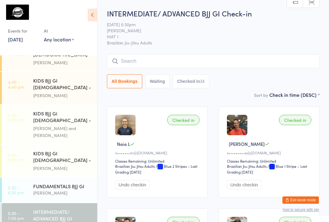
click at [165, 53] on div "INTERMEDIATE/ ADVANCED BJJ GI Check-in [DATE] 5:30pm [PERSON_NAME] MAT 1 Brazil…" at bounding box center [213, 49] width 212 height 83
click at [224, 63] on input "search" at bounding box center [213, 61] width 212 height 14
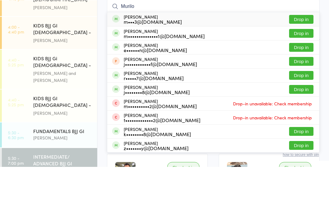
type input "Murilo"
click at [180, 89] on div "m••••••••••••••1@[DOMAIN_NAME]" at bounding box center [164, 91] width 81 height 5
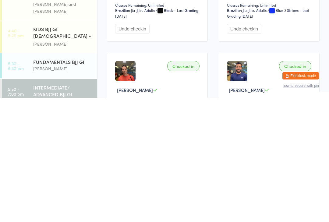
scroll to position [34, 0]
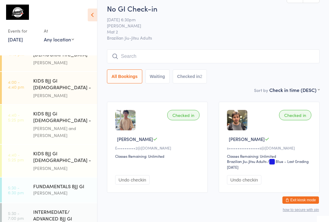
scroll to position [5, 0]
click at [257, 60] on input "search" at bounding box center [213, 57] width 212 height 14
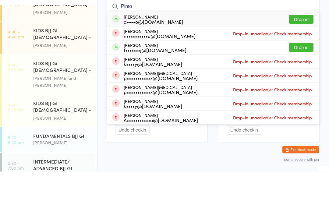
type input "Pinto"
click at [306, 65] on button "Drop in" at bounding box center [301, 69] width 24 height 9
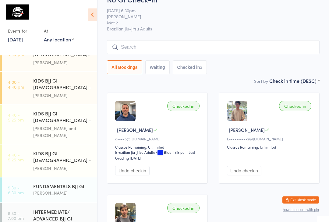
scroll to position [0, 0]
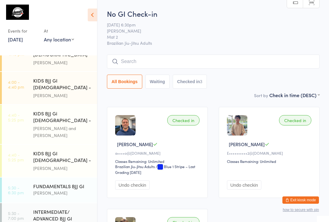
click at [155, 60] on input "search" at bounding box center [213, 61] width 212 height 14
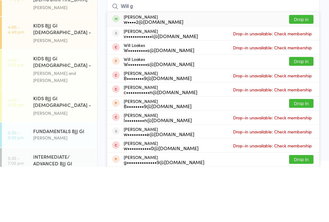
type input "Will g"
click at [303, 70] on button "Drop in" at bounding box center [301, 74] width 24 height 9
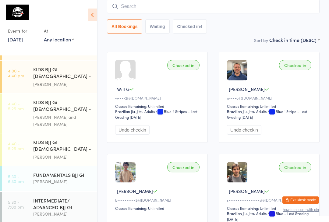
scroll to position [135, 0]
click at [160, 5] on input "search" at bounding box center [213, 6] width 212 height 14
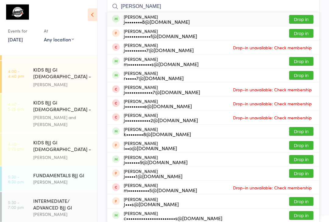
type input "[PERSON_NAME]"
click at [302, 19] on button "Drop in" at bounding box center [301, 19] width 24 height 9
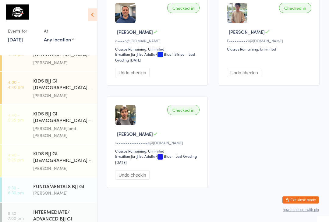
scroll to position [224, 0]
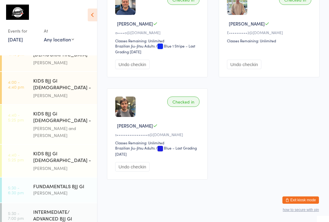
click at [72, 183] on div "FUNDAMENTALS BJJ GI" at bounding box center [62, 186] width 59 height 7
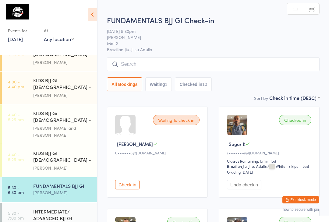
scroll to position [0, 0]
click at [259, 60] on input "search" at bounding box center [213, 64] width 212 height 14
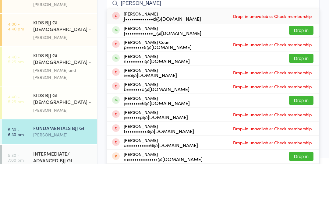
type input "[PERSON_NAME]"
click at [307, 84] on button "Drop in" at bounding box center [301, 88] width 24 height 9
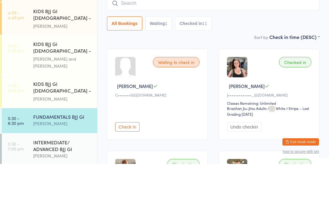
scroll to position [135, 0]
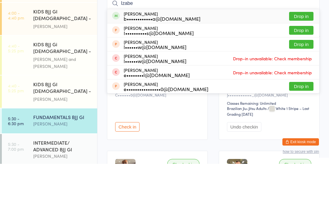
type input "Izabe"
click at [226, 67] on div "[PERSON_NAME] b••••••••••••a@[DOMAIN_NAME] Drop in" at bounding box center [213, 74] width 212 height 14
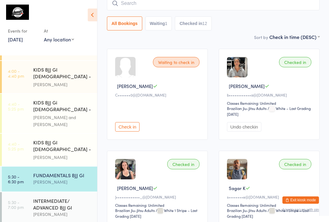
click at [139, 5] on input "search" at bounding box center [213, 3] width 212 height 14
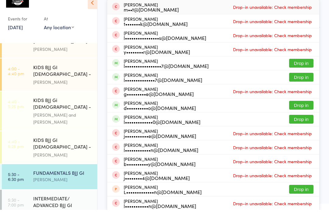
scroll to position [124, 0]
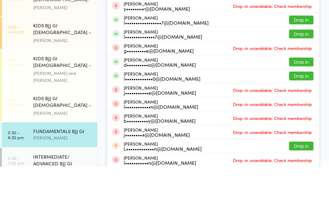
type input "Lachl"
click at [306, 127] on button "Drop in" at bounding box center [301, 131] width 24 height 9
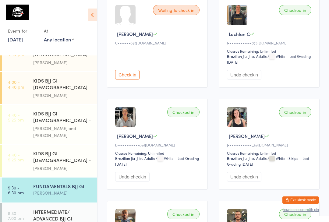
scroll to position [8, 0]
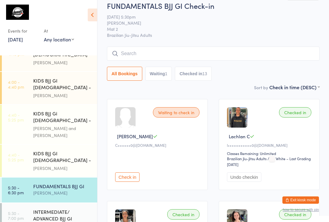
click at [266, 21] on span "[PERSON_NAME]" at bounding box center [208, 23] width 203 height 6
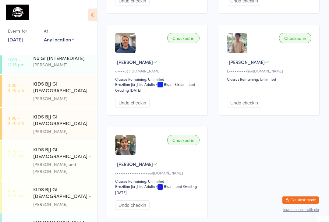
scroll to position [88, 0]
click at [77, 114] on div "KIDS BJJ GI [DEMOGRAPHIC_DATA] - Level 1" at bounding box center [62, 121] width 59 height 15
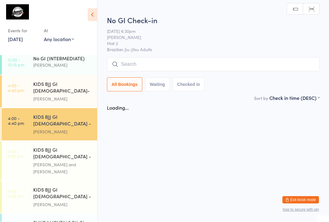
scroll to position [0, 0]
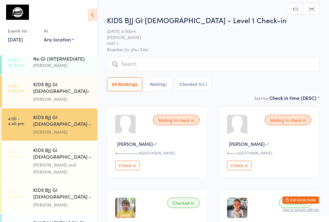
click at [157, 63] on input "search" at bounding box center [213, 64] width 212 height 14
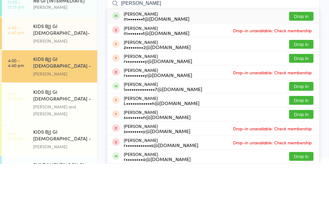
type input "[PERSON_NAME]"
click at [303, 70] on button "Drop in" at bounding box center [301, 74] width 24 height 9
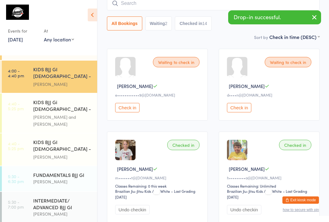
scroll to position [135, 0]
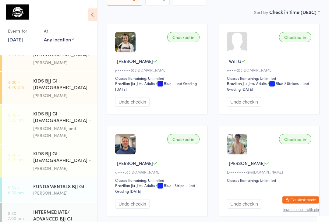
scroll to position [90, 0]
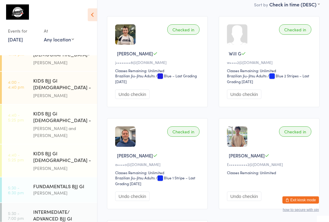
click at [47, 208] on div "INTERMEDIATE/ ADVANCED BJJ GI" at bounding box center [62, 214] width 59 height 13
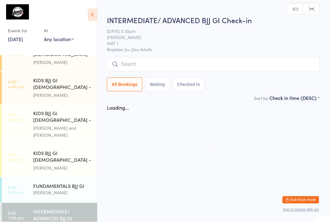
scroll to position [0, 0]
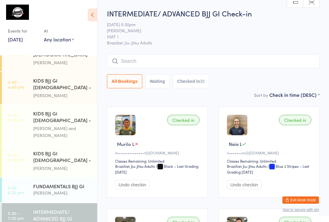
click at [202, 68] on input "search" at bounding box center [213, 61] width 212 height 14
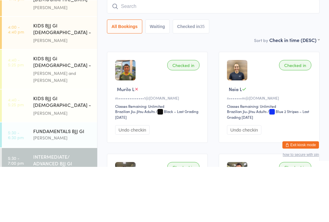
scroll to position [55, 0]
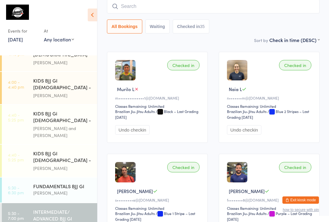
click at [287, 10] on input "search" at bounding box center [213, 6] width 212 height 14
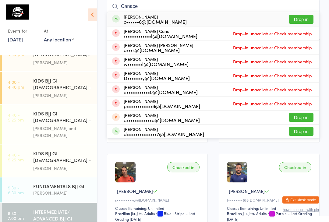
type input "Canace"
click at [307, 20] on button "Drop in" at bounding box center [301, 19] width 24 height 9
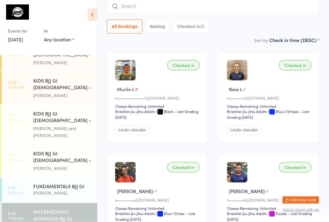
scroll to position [55, 0]
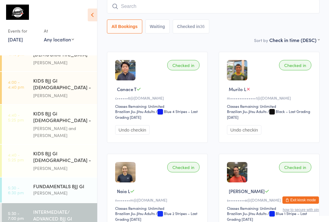
click at [57, 183] on div "FUNDAMENTALS BJJ GI" at bounding box center [62, 186] width 59 height 7
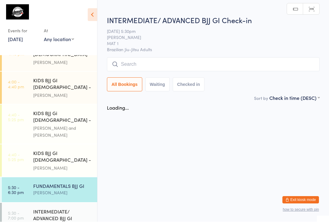
scroll to position [0, 0]
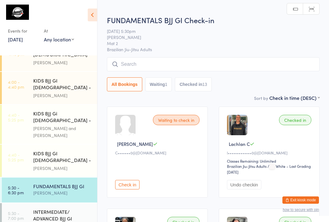
click at [152, 60] on input "search" at bounding box center [213, 64] width 212 height 14
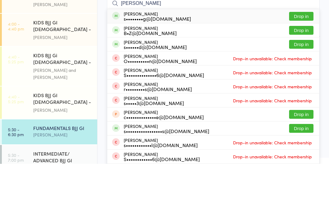
type input "[PERSON_NAME]"
click at [301, 84] on button "Drop in" at bounding box center [301, 88] width 24 height 9
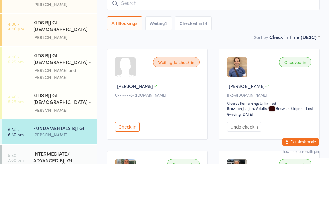
click at [76, 177] on div "FUNDAMENTALS BJJ GI [PERSON_NAME]" at bounding box center [65, 189] width 64 height 24
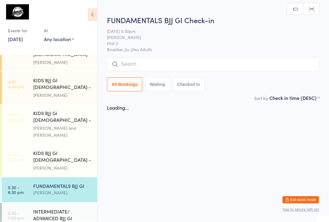
scroll to position [0, 0]
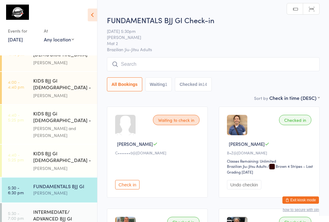
click at [67, 208] on div "INTERMEDIATE/ ADVANCED BJJ GI" at bounding box center [62, 214] width 59 height 13
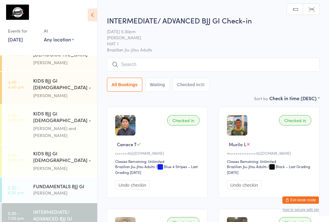
click at [149, 65] on input "search" at bounding box center [213, 65] width 212 height 14
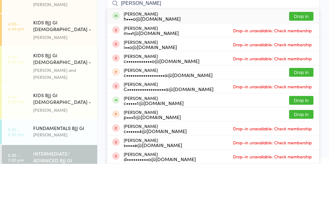
scroll to position [58, 0]
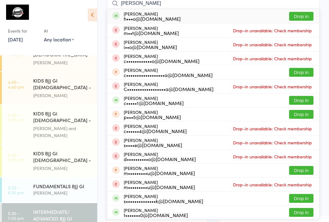
type input "[PERSON_NAME]"
click at [299, 100] on button "Drop in" at bounding box center [301, 100] width 24 height 9
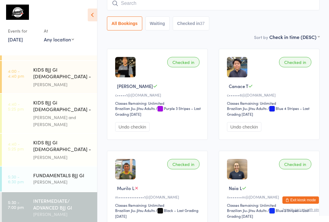
scroll to position [135, 0]
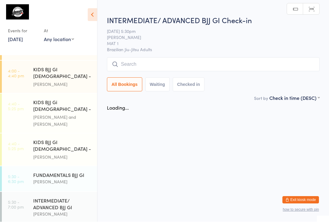
scroll to position [0, 0]
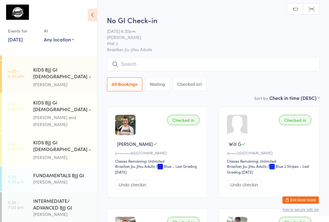
click at [194, 70] on input "search" at bounding box center [213, 64] width 212 height 14
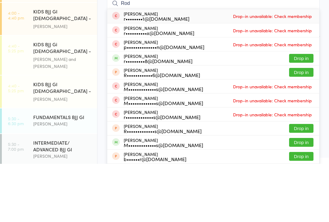
type input "Rod"
click at [299, 112] on button "Drop in" at bounding box center [301, 116] width 24 height 9
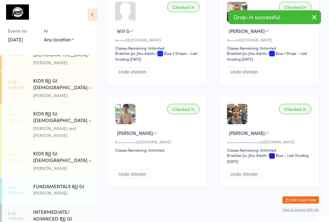
scroll to position [224, 0]
